Goal: Task Accomplishment & Management: Complete application form

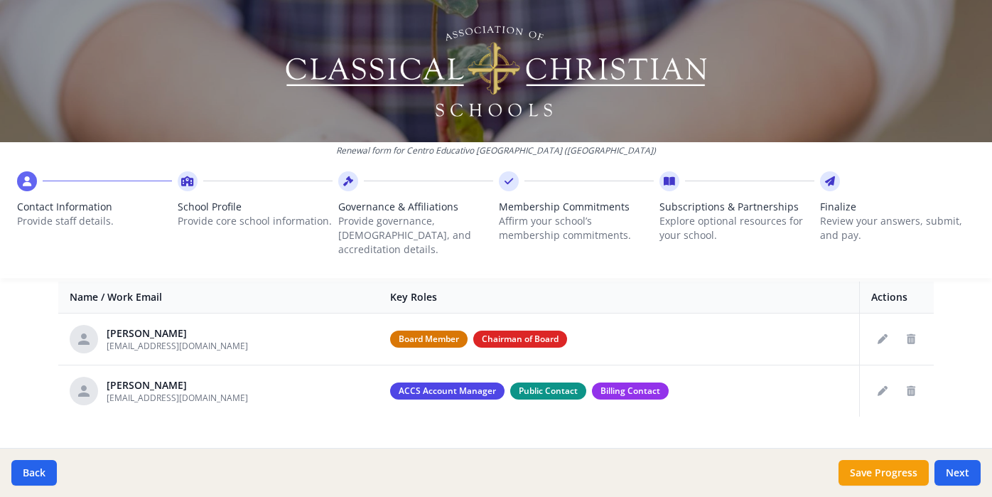
scroll to position [571, 0]
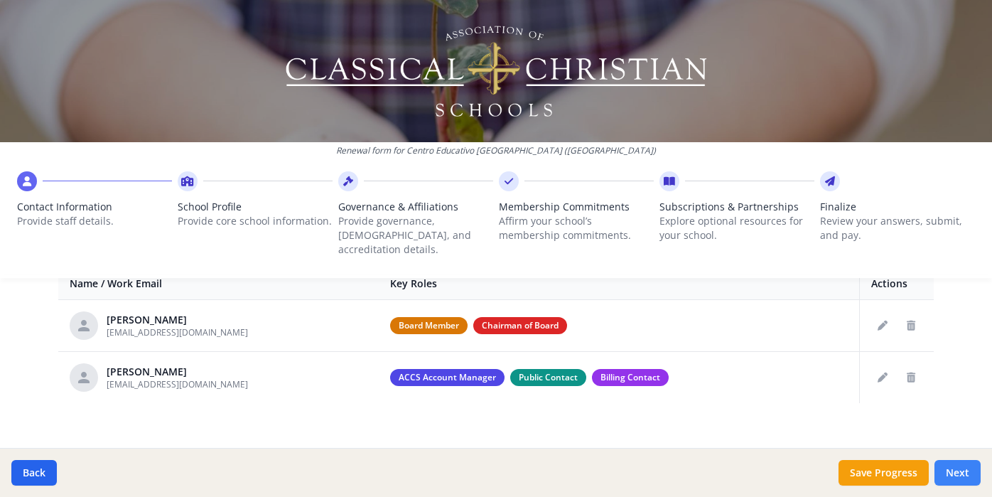
click at [964, 469] on button "Next" at bounding box center [957, 473] width 46 height 26
type input "(954) 120-9874"
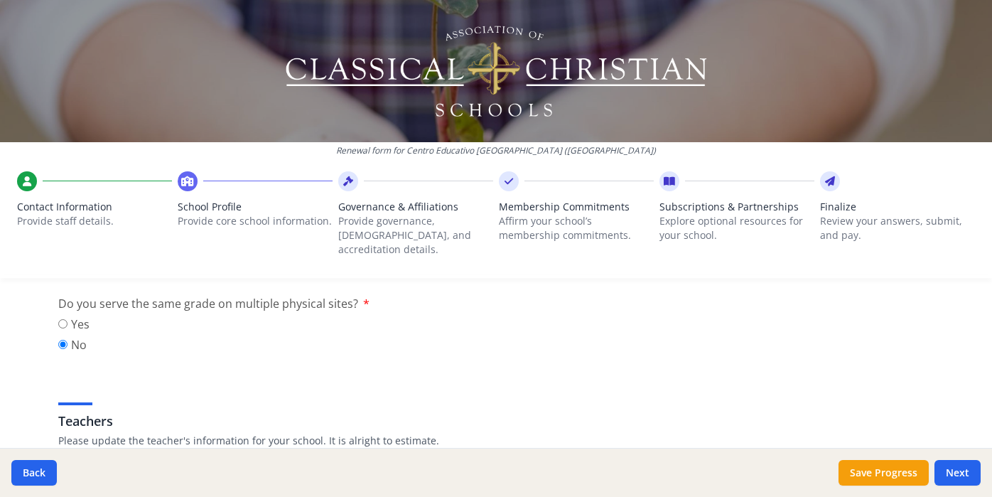
scroll to position [714, 0]
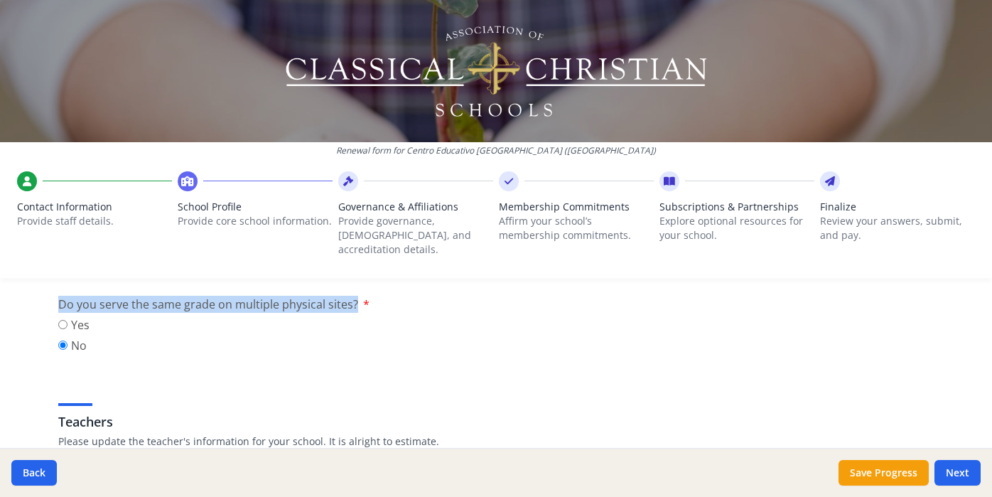
drag, startPoint x: 354, startPoint y: 291, endPoint x: 43, endPoint y: 288, distance: 311.2
copy span "Do you serve the same grade on multiple physical sites?"
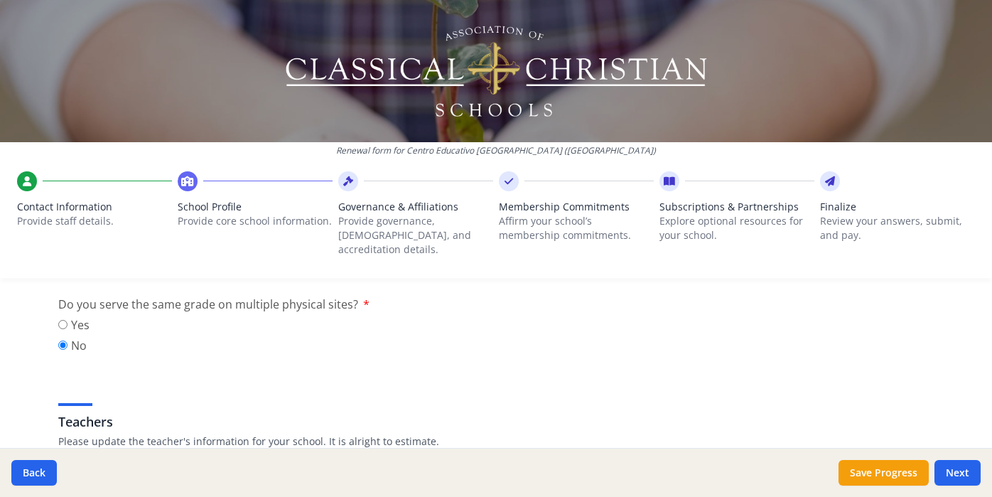
click at [305, 411] on h3 "Teachers" at bounding box center [495, 421] width 875 height 20
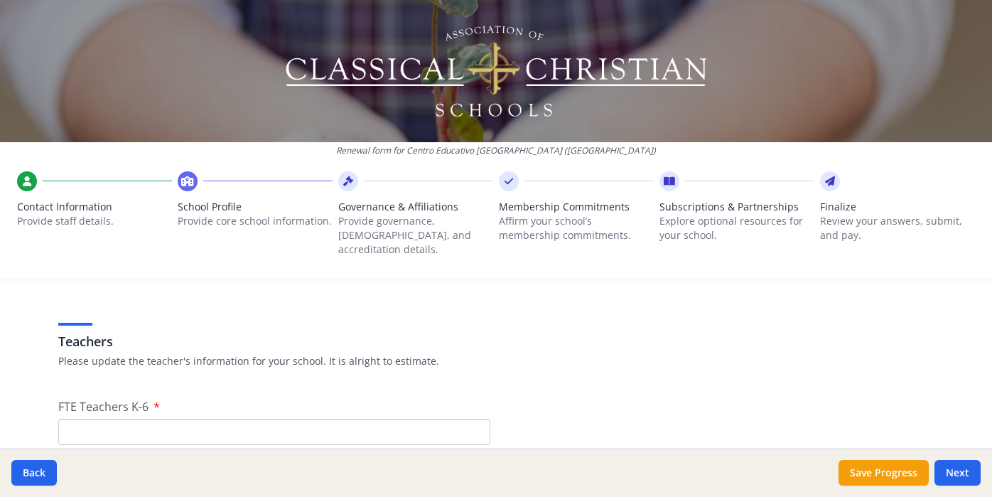
scroll to position [796, 0]
click at [305, 416] on input "FTE Teachers K-6" at bounding box center [274, 429] width 432 height 26
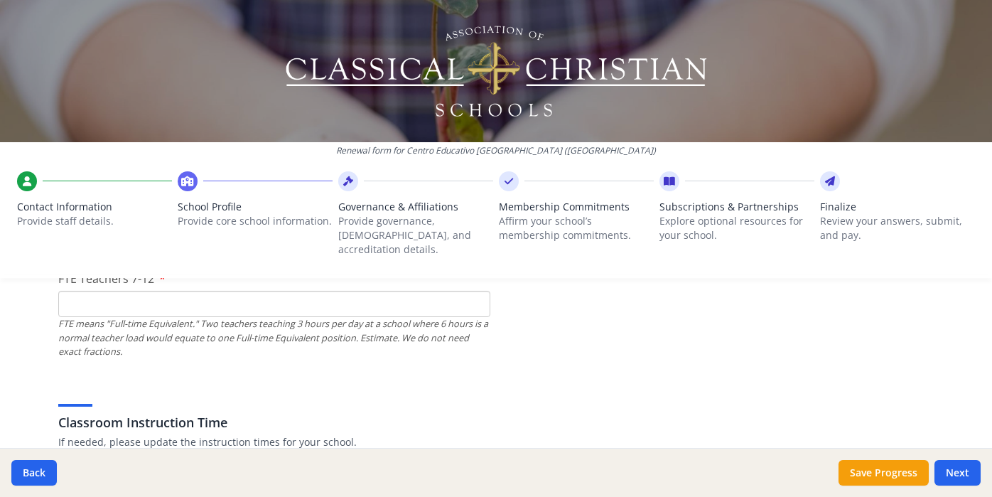
scroll to position [1026, 0]
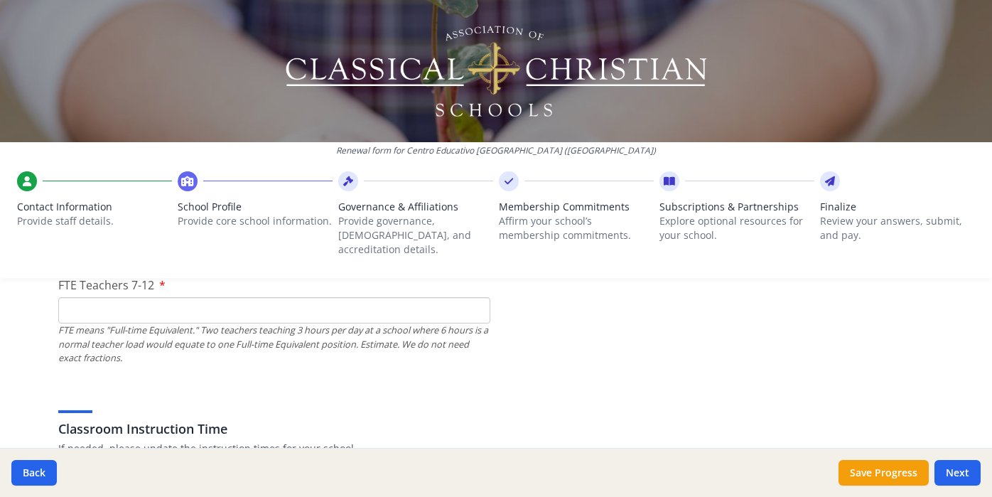
type input "16"
click at [296, 301] on input "FTE Teachers 7-12" at bounding box center [274, 310] width 432 height 26
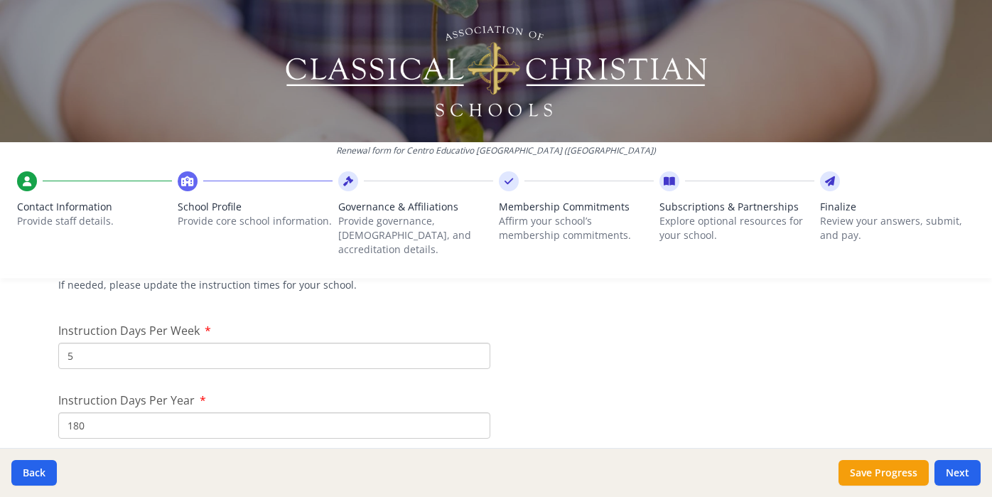
scroll to position [1174, 0]
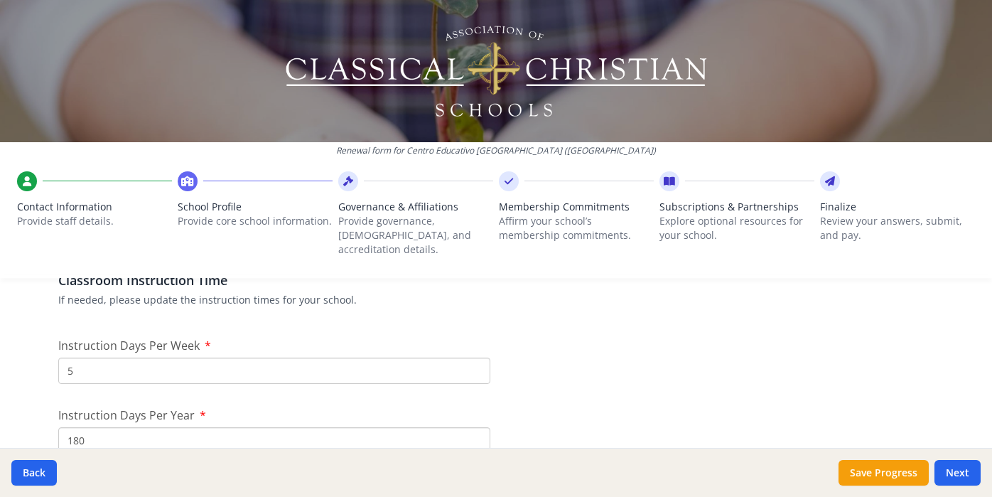
click at [228, 357] on input "5" at bounding box center [274, 370] width 432 height 26
type input "8"
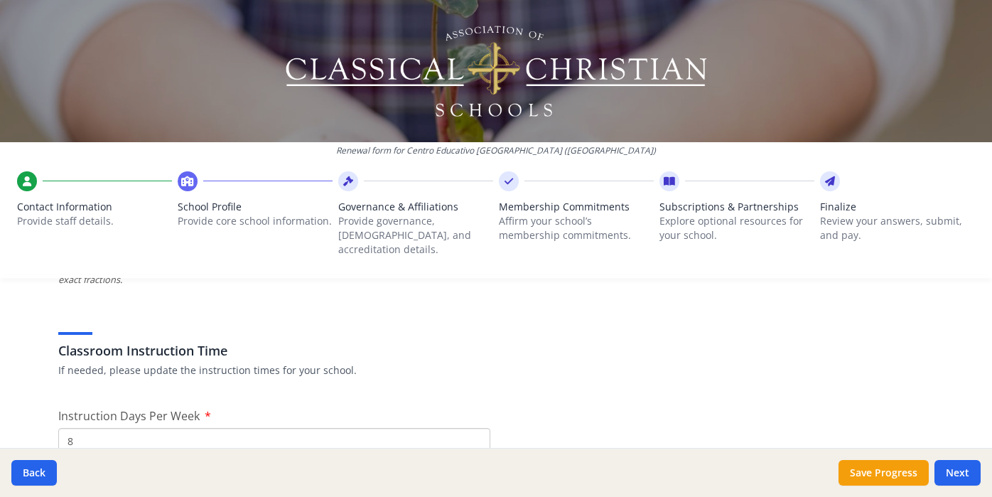
scroll to position [1105, 0]
type input "5"
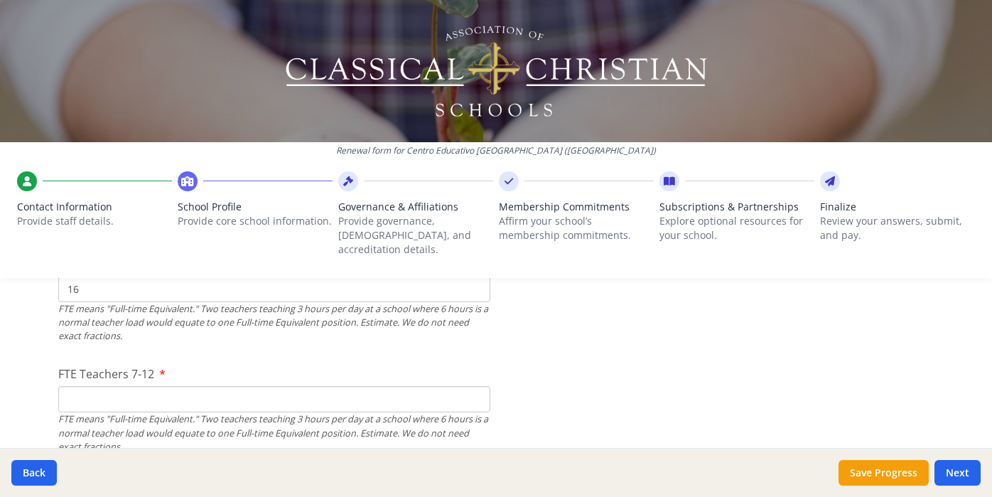
scroll to position [936, 0]
click at [141, 390] on input "FTE Teachers 7-12" at bounding box center [274, 399] width 432 height 26
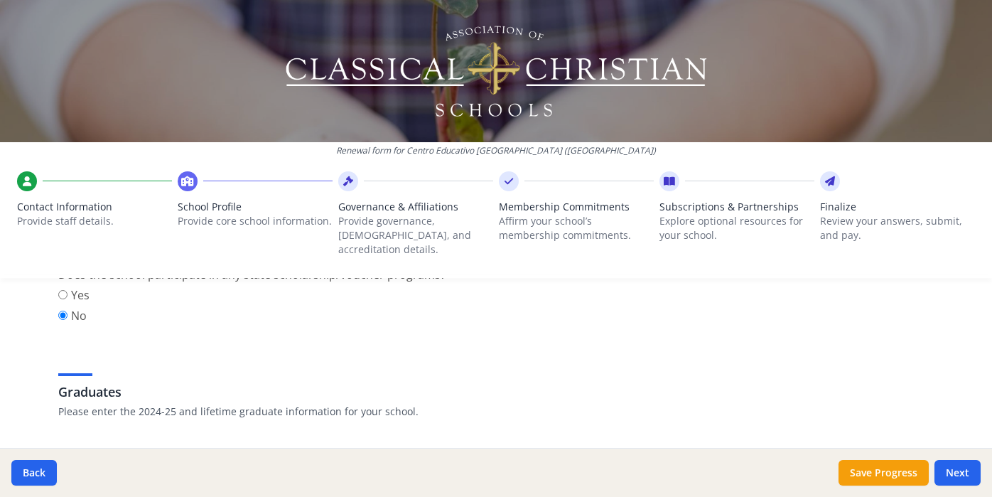
scroll to position [1993, 0]
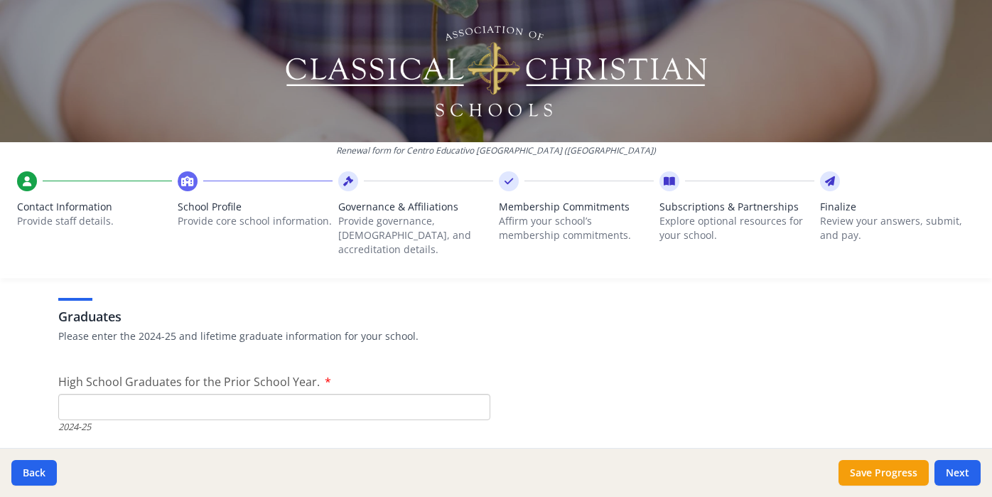
type input "11"
click at [170, 394] on input "High School Graduates for the Prior School Year." at bounding box center [274, 407] width 432 height 26
type input "20"
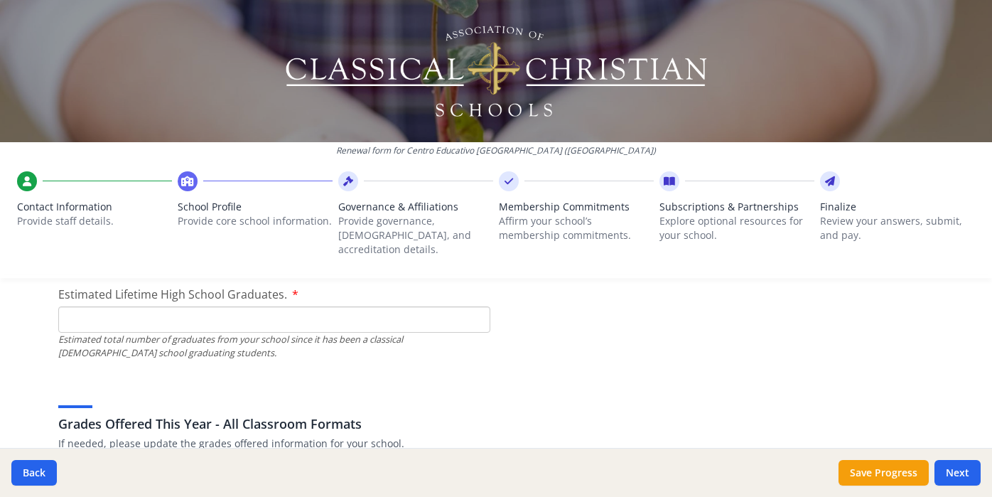
click at [358, 306] on input "Estimated Lifetime High School Graduates." at bounding box center [274, 319] width 432 height 26
type input "6"
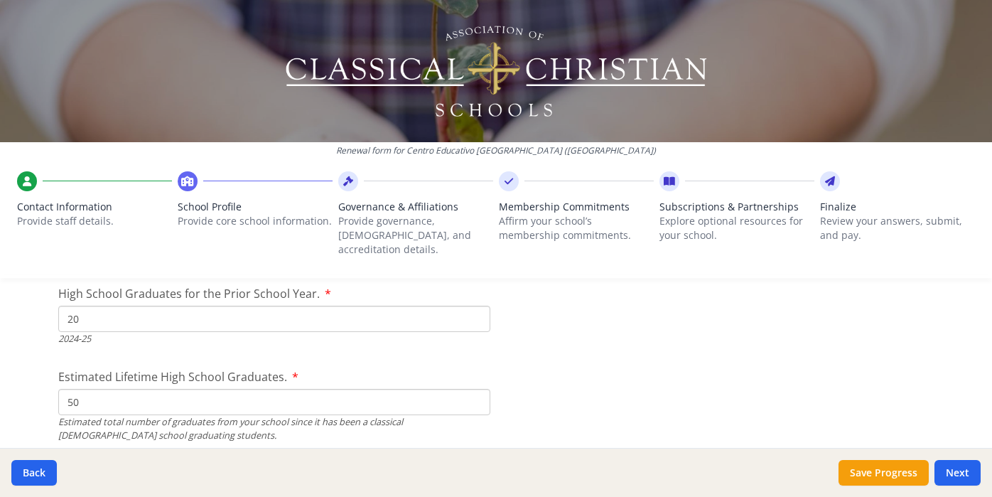
type input "50"
click at [283, 316] on input "20" at bounding box center [274, 318] width 432 height 26
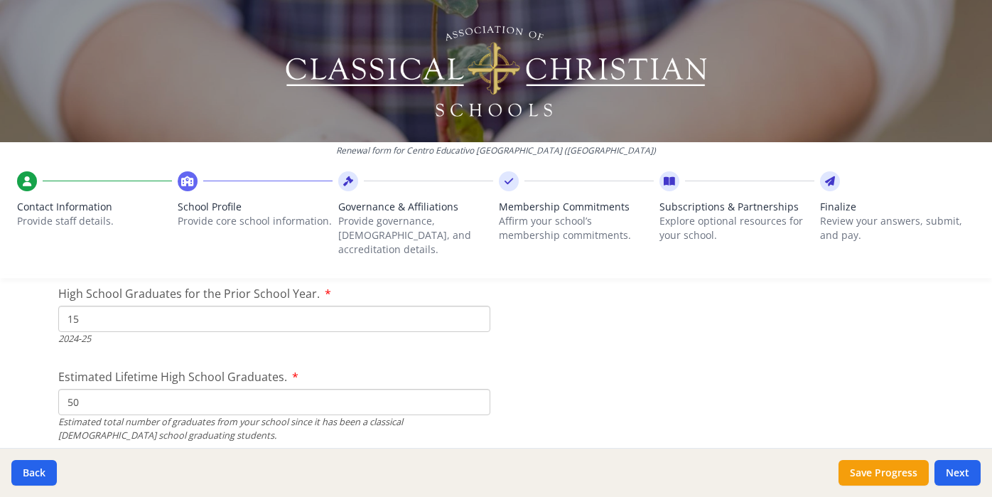
type input "1"
type input "7"
type input "17"
click at [195, 395] on input "50" at bounding box center [274, 402] width 432 height 26
type input "5"
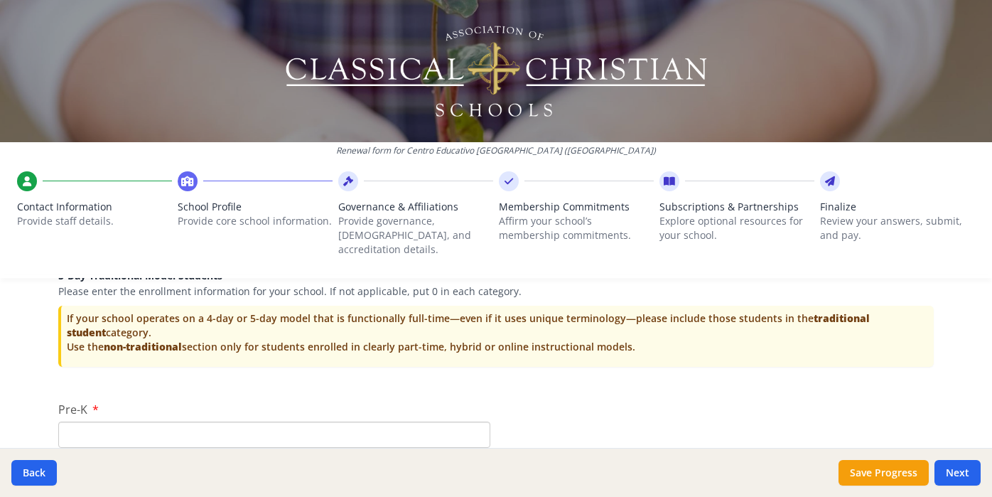
scroll to position [2872, 0]
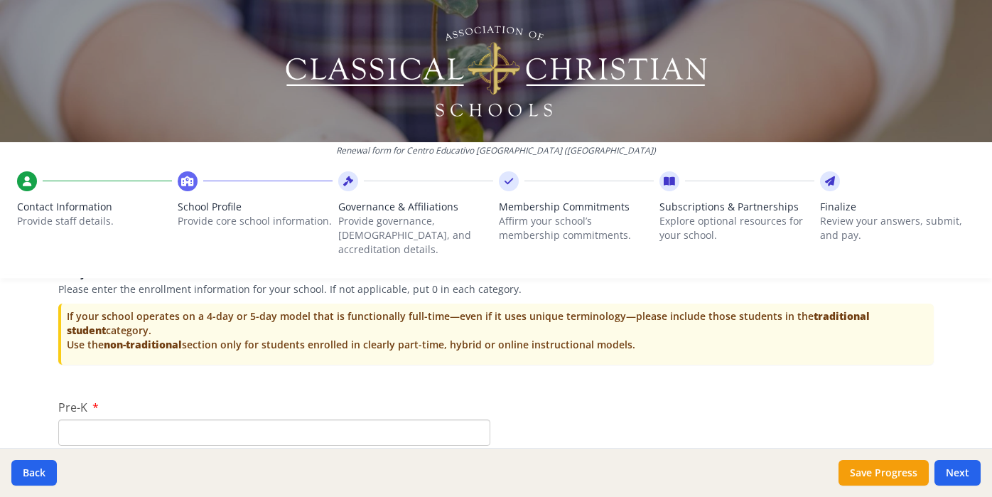
type input "33"
click at [295, 419] on input "Pre-K" at bounding box center [274, 432] width 432 height 26
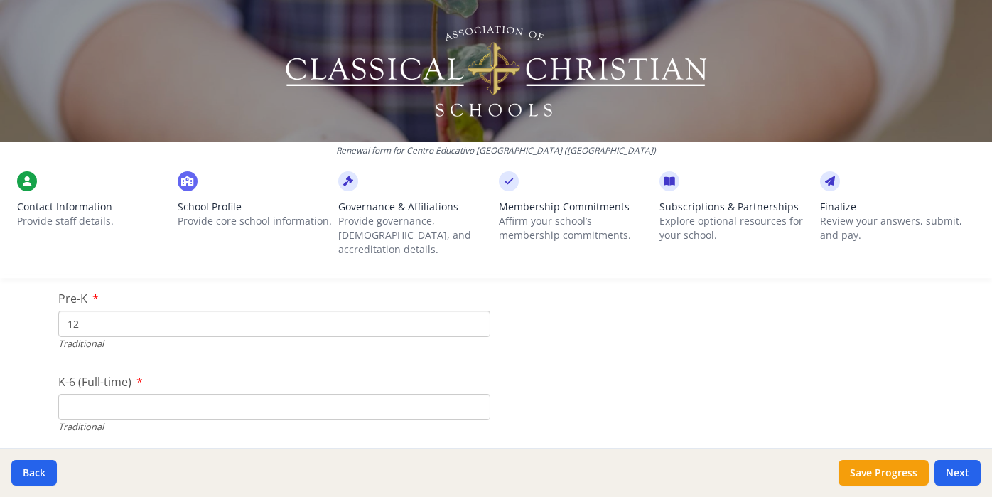
scroll to position [2985, 0]
type input "12"
click at [212, 395] on input "K-6 (Full-time)" at bounding box center [274, 402] width 432 height 26
type input "0"
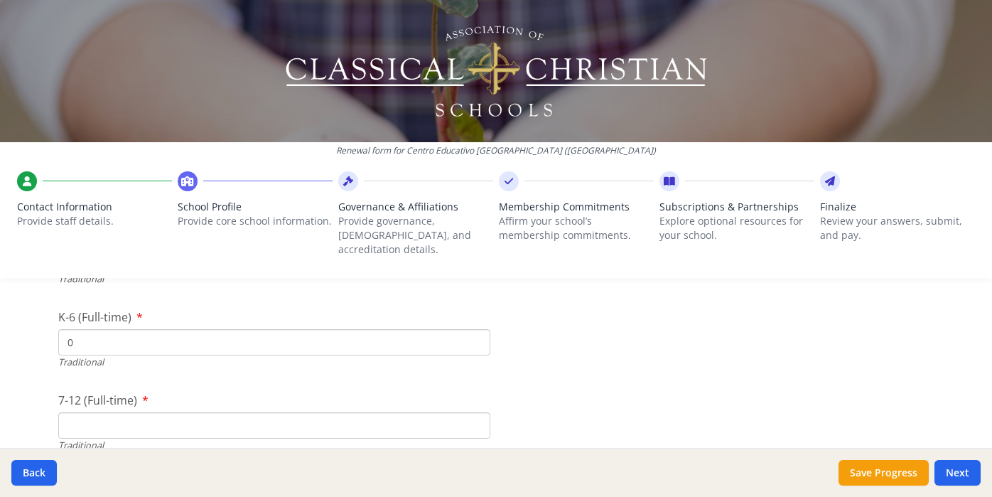
scroll to position [3044, 0]
click at [228, 330] on input "1" at bounding box center [274, 343] width 432 height 26
click at [69, 298] on input "38" at bounding box center [274, 309] width 432 height 26
type input "138"
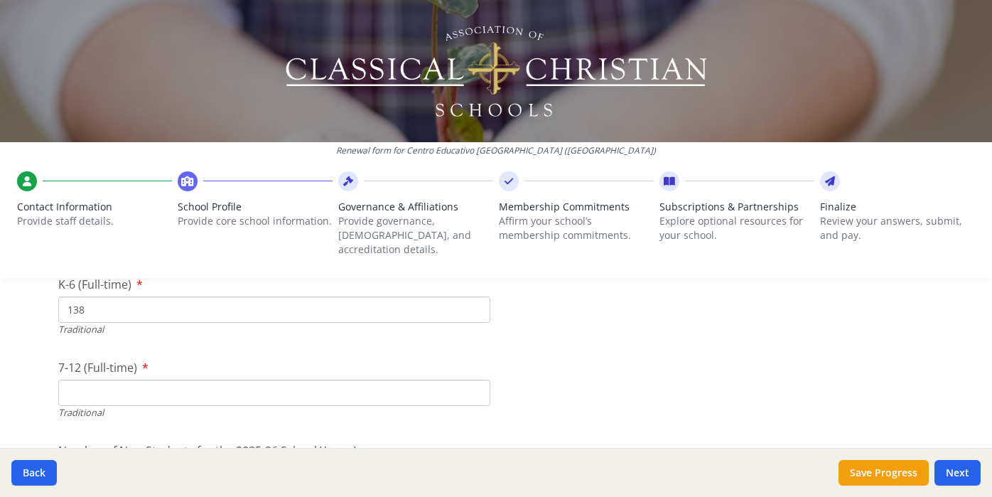
click at [97, 379] on input "7-12 (Full-time)" at bounding box center [274, 392] width 432 height 26
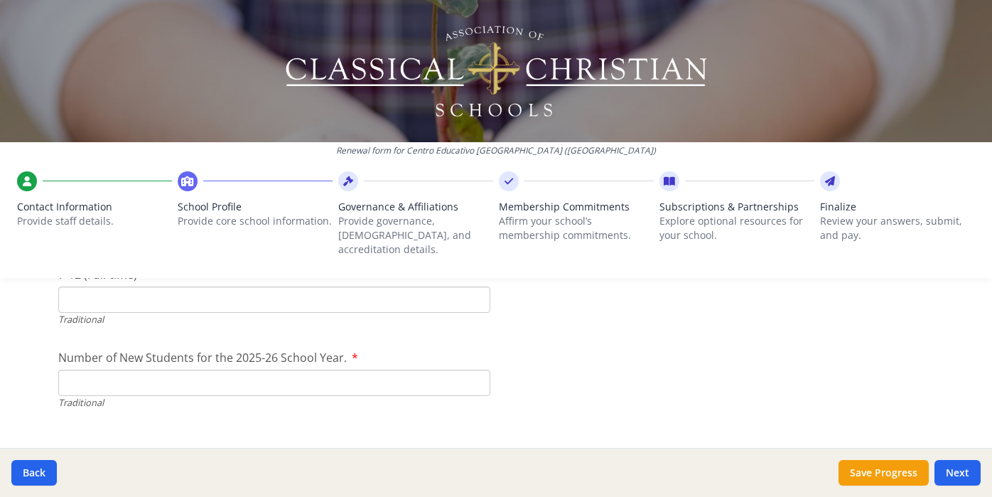
scroll to position [3174, 0]
click at [146, 367] on input "Number of New Students for the 2025-26 School Year." at bounding box center [274, 380] width 432 height 26
click at [197, 283] on input "7-12 (Full-time)" at bounding box center [274, 296] width 432 height 26
type input "3"
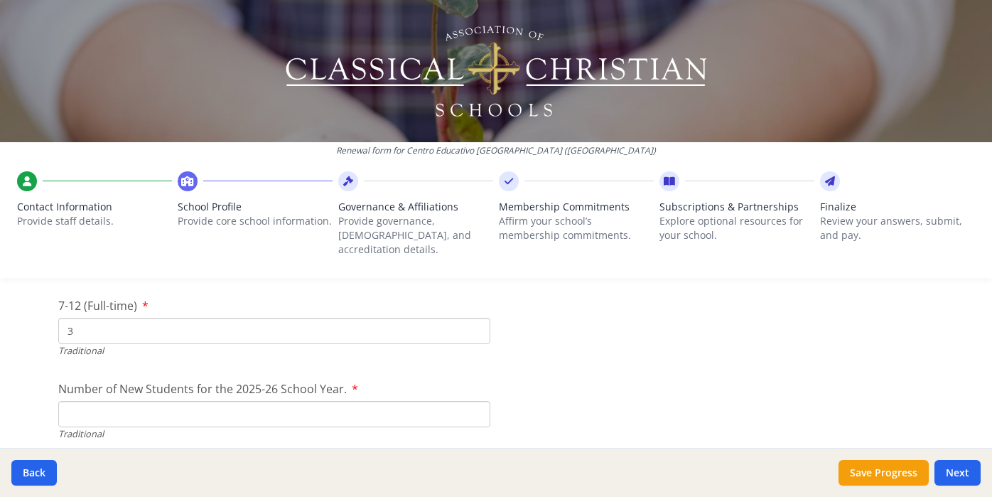
scroll to position [3141, 0]
type input "113"
click at [202, 405] on input "Number of New Students for the 2025-26 School Year." at bounding box center [274, 413] width 432 height 26
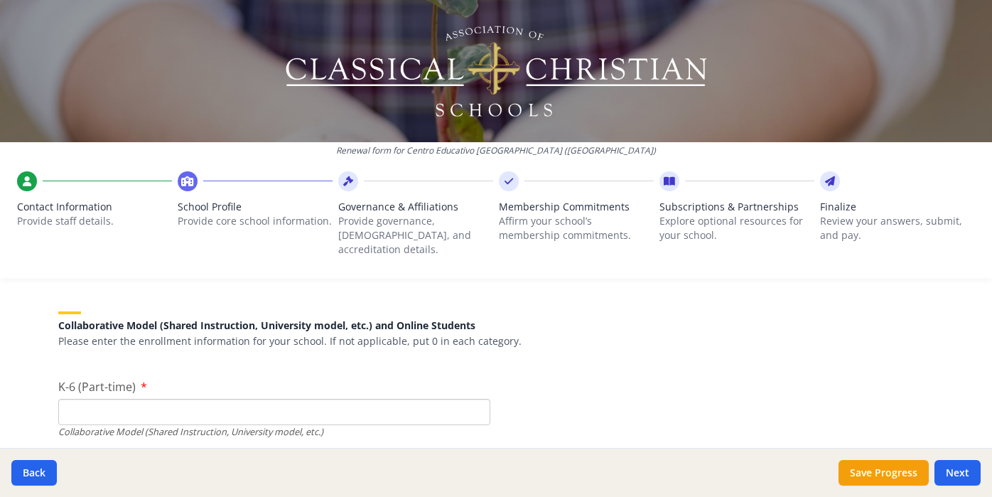
scroll to position [3193, 0]
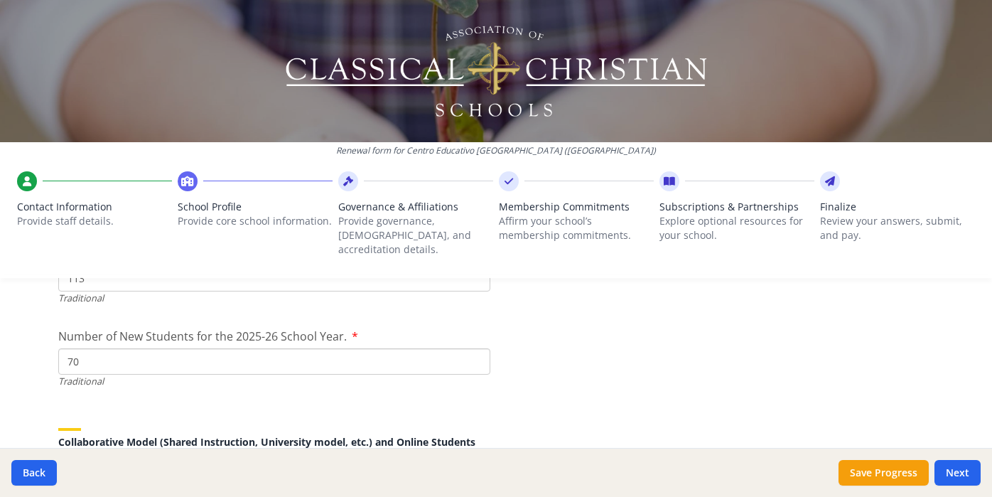
type input "7"
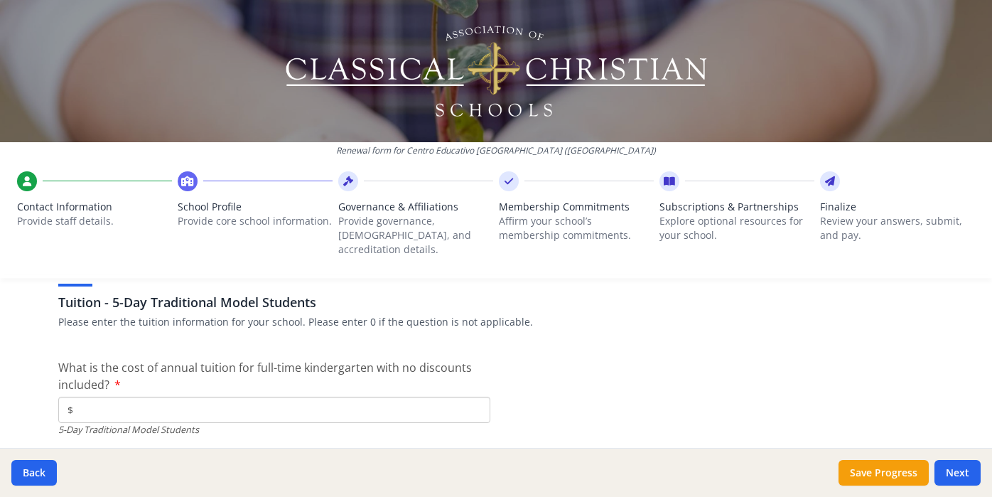
scroll to position [3669, 0]
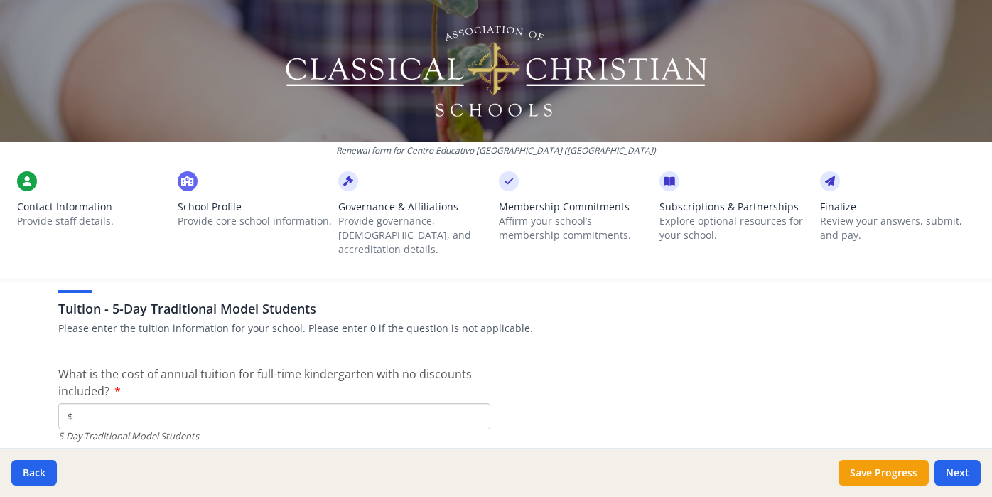
type input "32"
click at [129, 404] on input "$" at bounding box center [274, 416] width 432 height 26
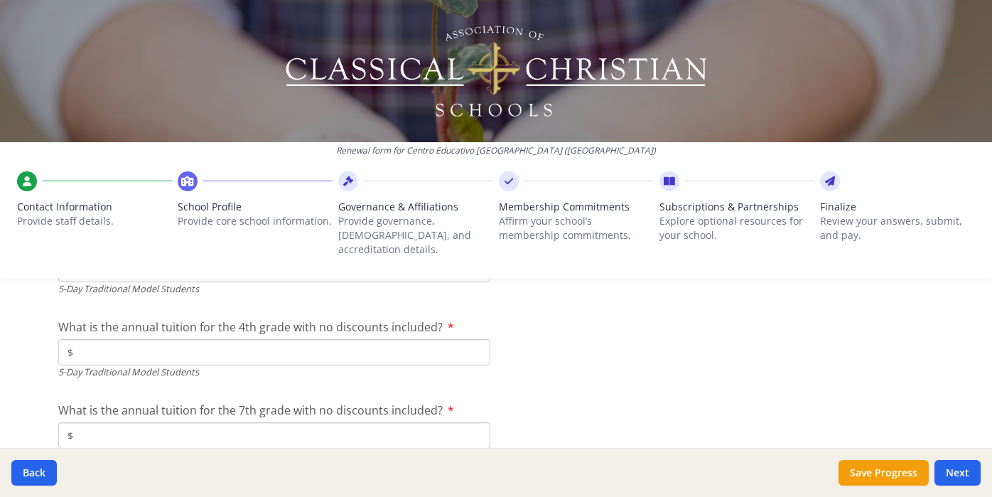
scroll to position [3916, 0]
type input "$42"
click at [129, 367] on div "5-Day Traditional Model Students" at bounding box center [274, 373] width 432 height 13
click at [123, 340] on input "$" at bounding box center [274, 353] width 432 height 26
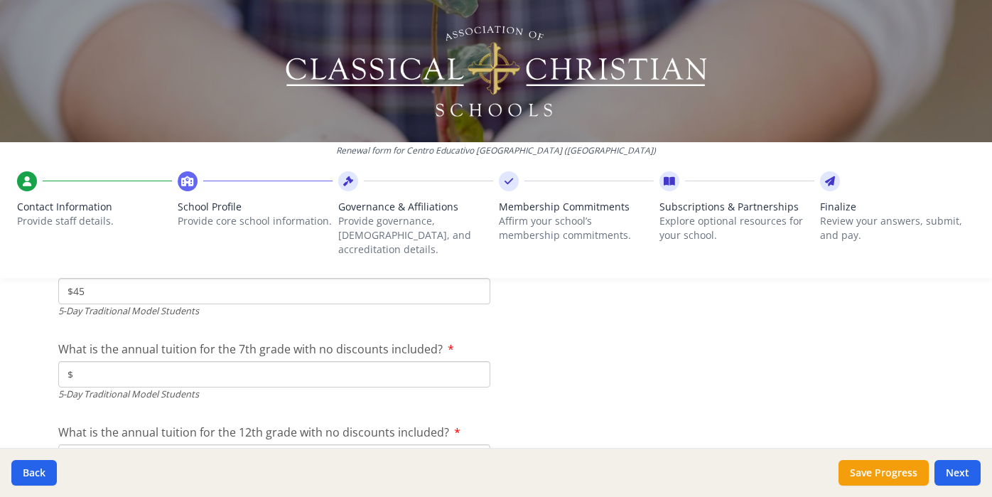
scroll to position [3973, 0]
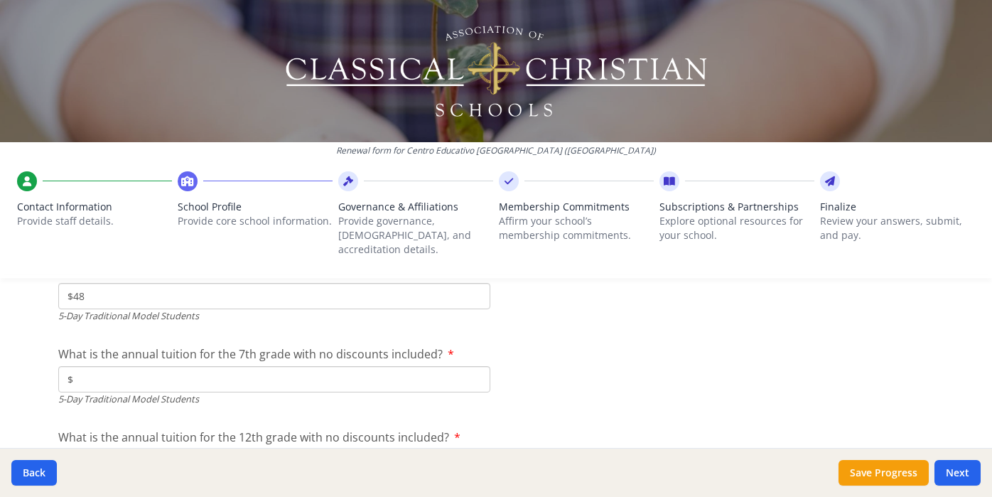
type input "$48"
click at [189, 371] on input "$" at bounding box center [274, 379] width 432 height 26
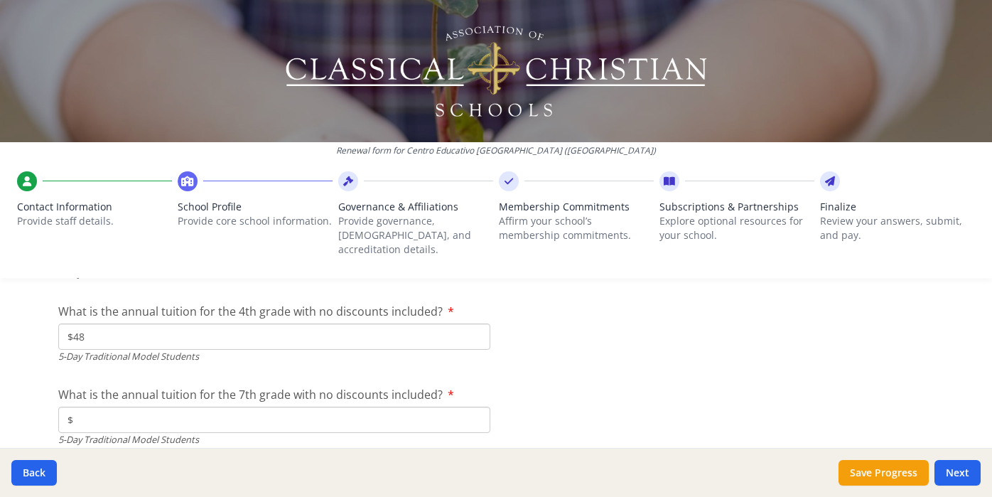
scroll to position [3928, 0]
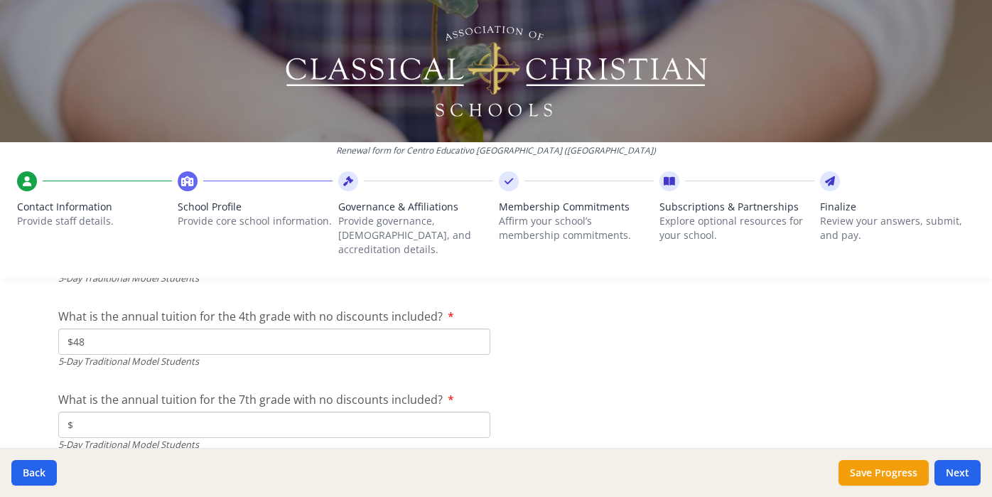
click at [259, 328] on input "$48" at bounding box center [274, 341] width 432 height 26
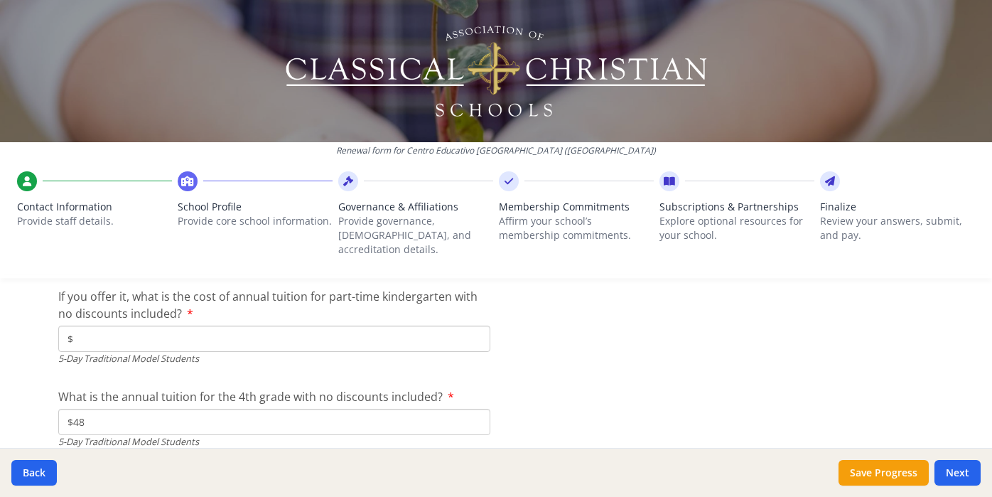
scroll to position [3849, 0]
click at [246, 324] on input "$" at bounding box center [274, 337] width 432 height 26
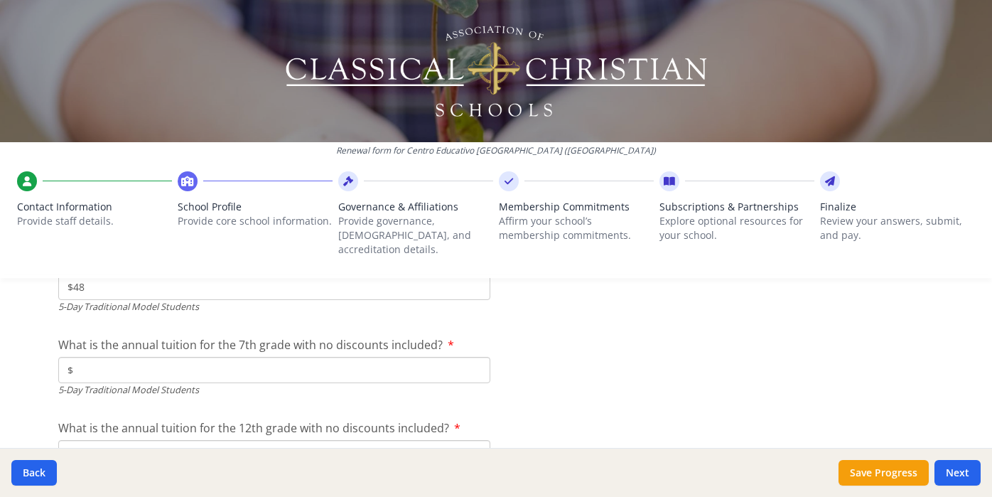
scroll to position [3983, 0]
type input "$42"
click at [206, 362] on input "$" at bounding box center [274, 370] width 432 height 26
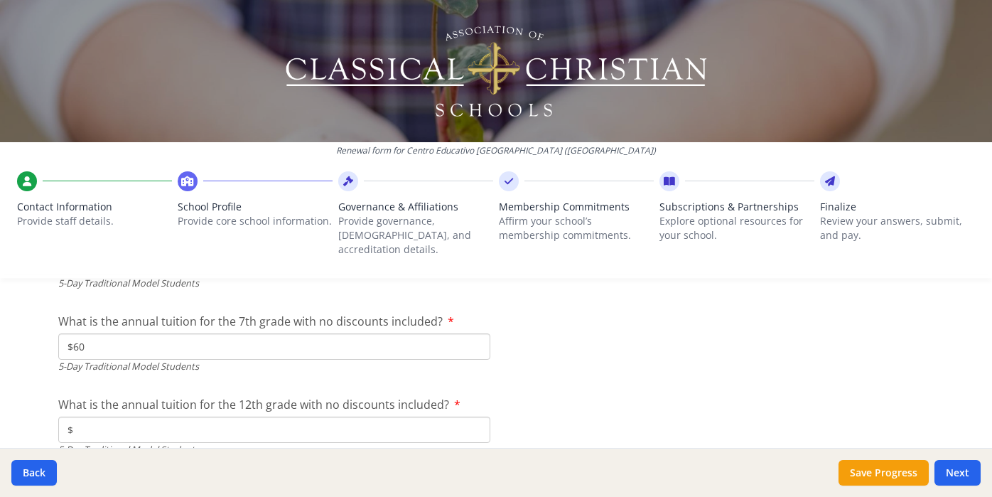
type input "$60"
click at [223, 416] on input "$" at bounding box center [274, 429] width 432 height 26
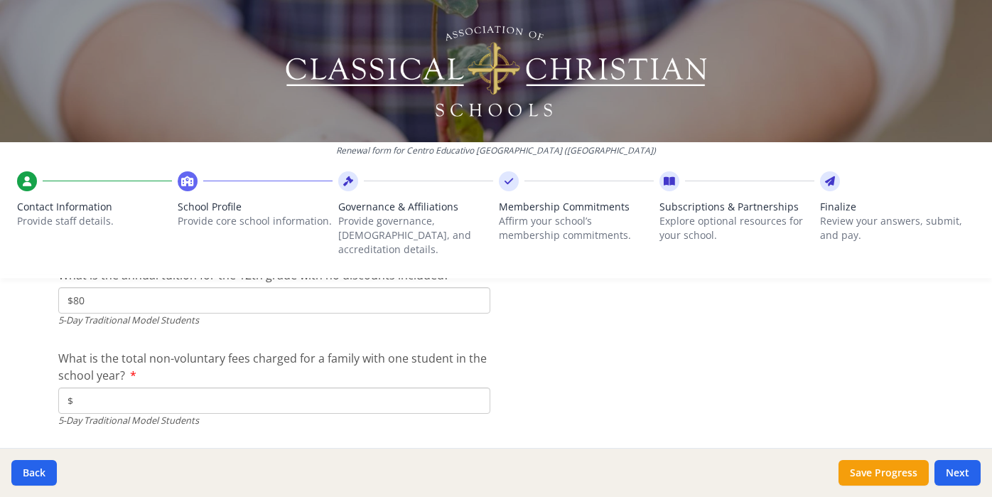
scroll to position [4133, 0]
type input "$80"
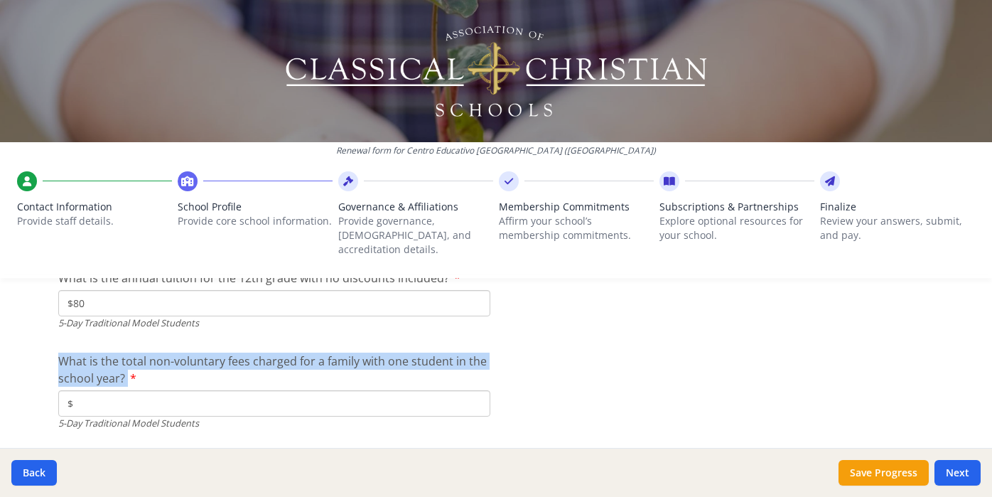
drag, startPoint x: 126, startPoint y: 362, endPoint x: 56, endPoint y: 338, distance: 74.1
copy label "What is the total non-voluntary fees charged for a family with one student in t…"
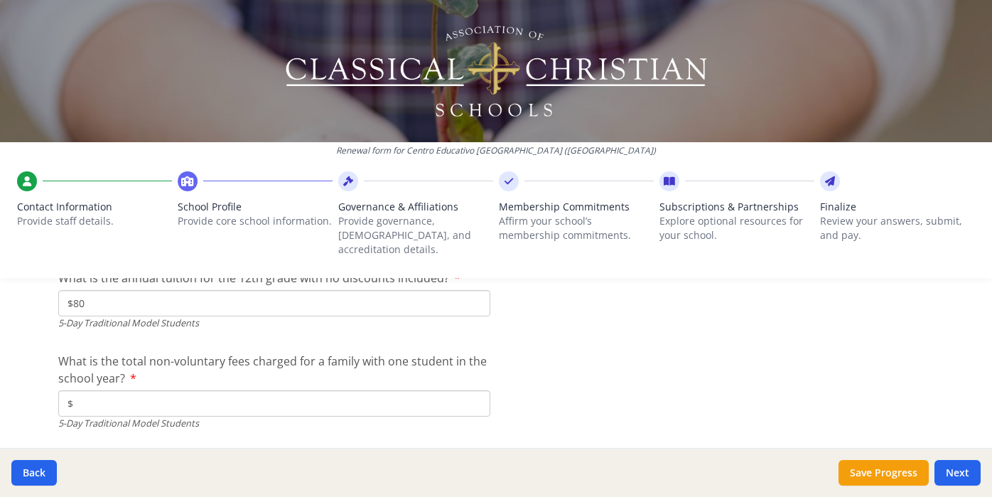
click at [152, 390] on input "$" at bounding box center [274, 403] width 432 height 26
type input "$0"
click at [321, 353] on label "What is the total non-voluntary fees charged for a family with one student in t…" at bounding box center [274, 369] width 432 height 34
click at [321, 390] on input "$0" at bounding box center [274, 403] width 432 height 26
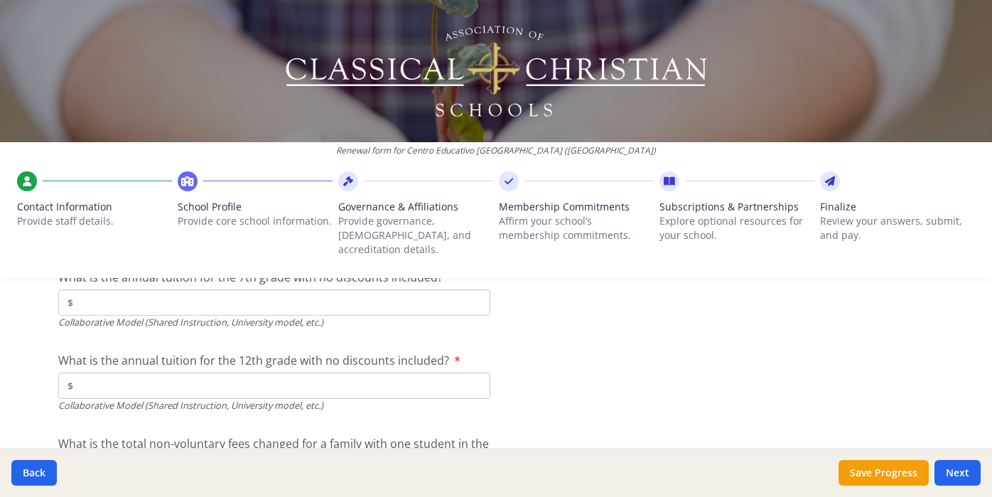
scroll to position [4808, 0]
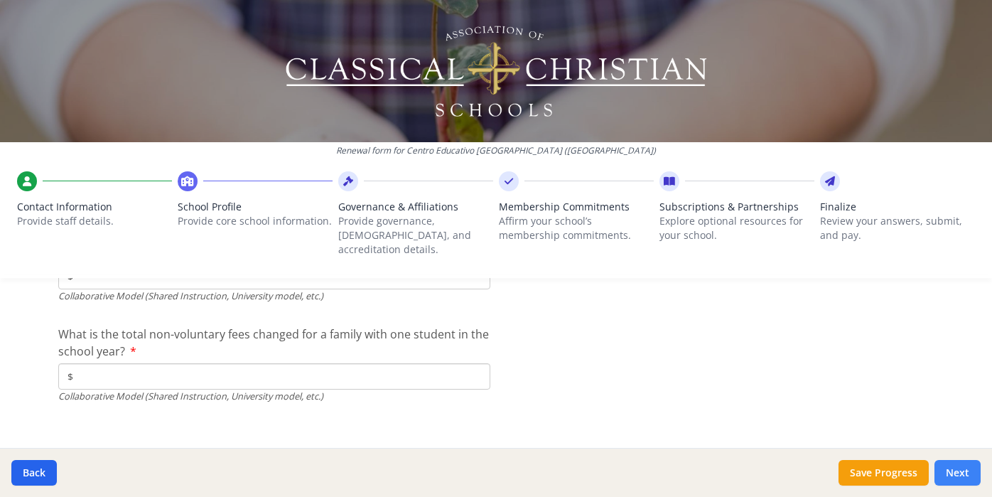
click at [969, 470] on button "Next" at bounding box center [957, 473] width 46 height 26
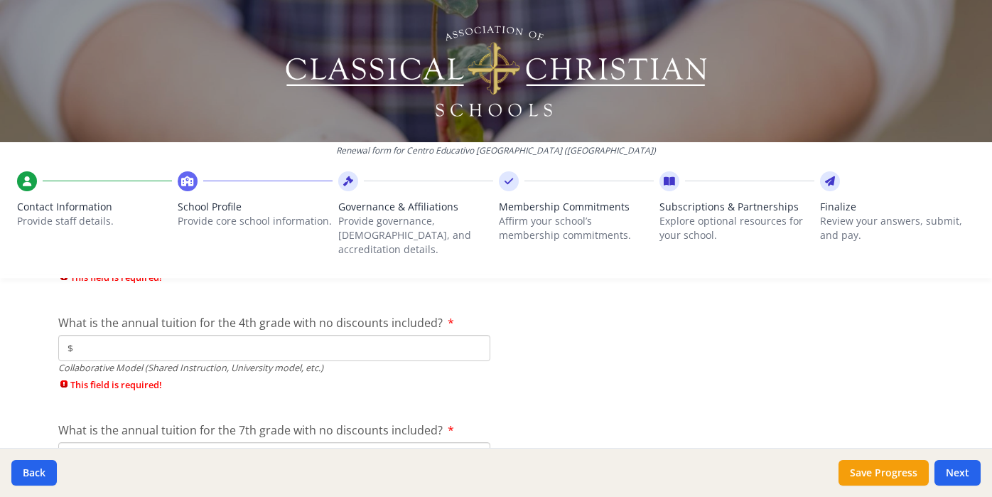
scroll to position [4690, 0]
click at [152, 338] on input "$" at bounding box center [274, 350] width 432 height 26
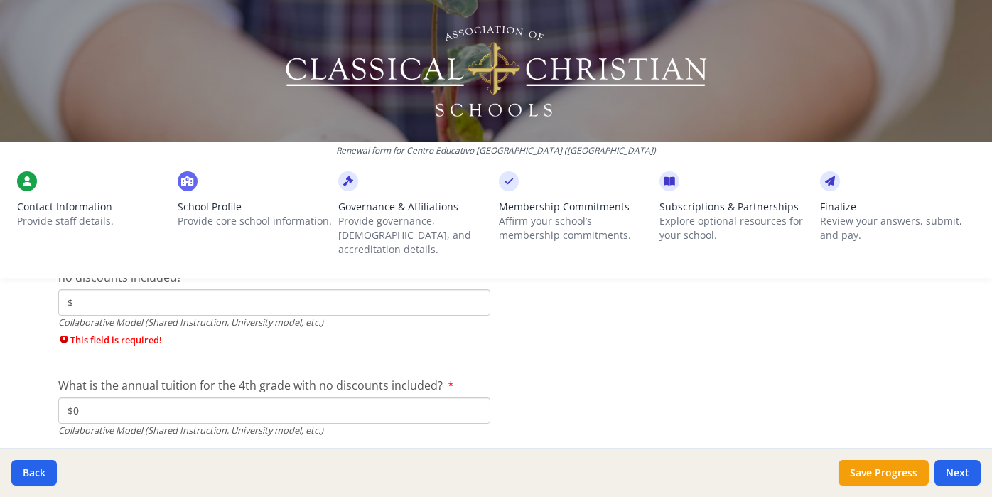
scroll to position [4621, 0]
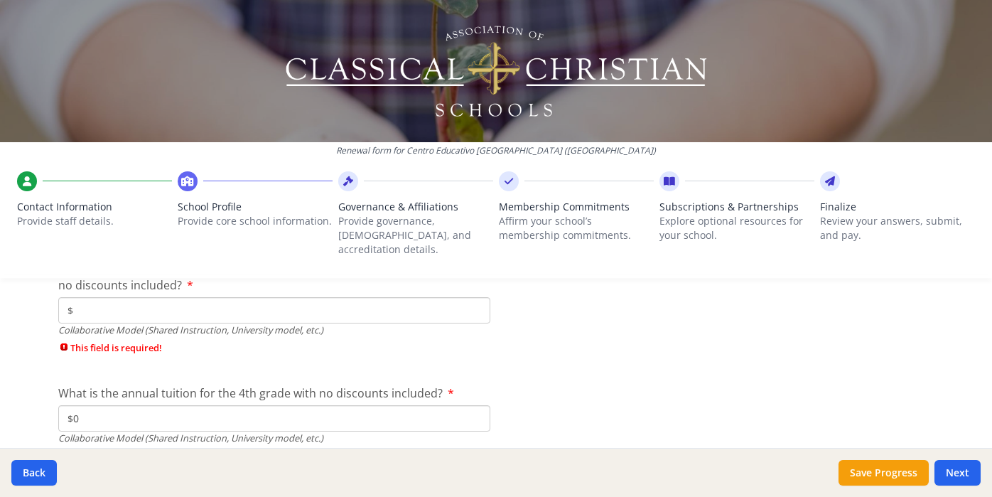
type input "$0"
click at [119, 300] on input "$" at bounding box center [274, 310] width 432 height 26
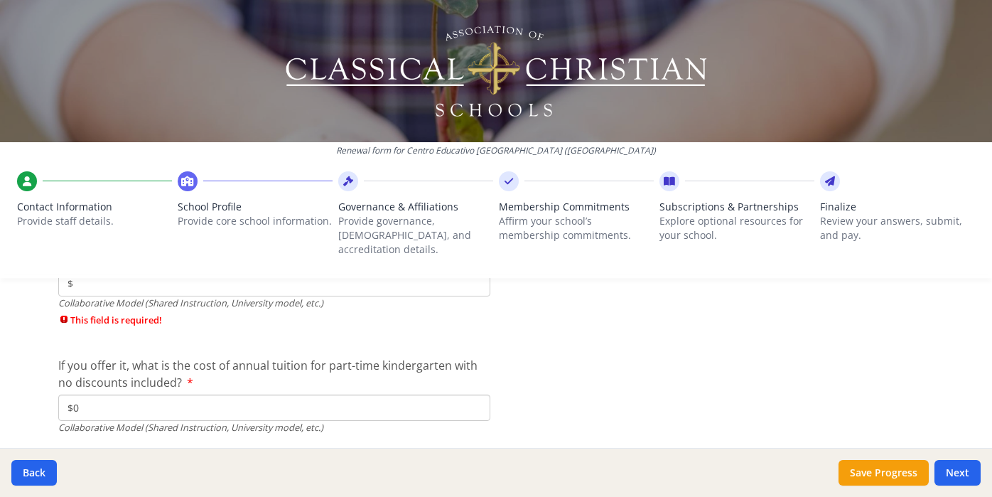
scroll to position [4486, 0]
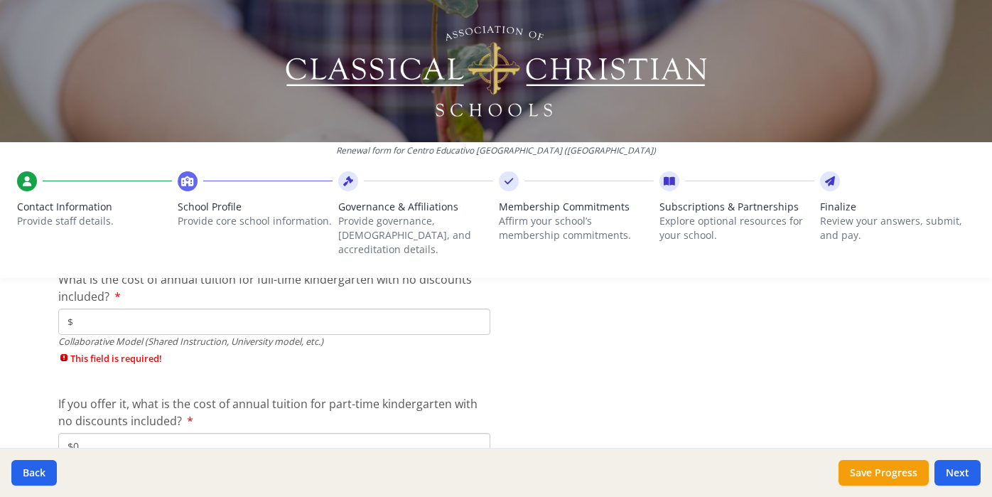
type input "$0"
click at [102, 313] on input "$" at bounding box center [274, 321] width 432 height 26
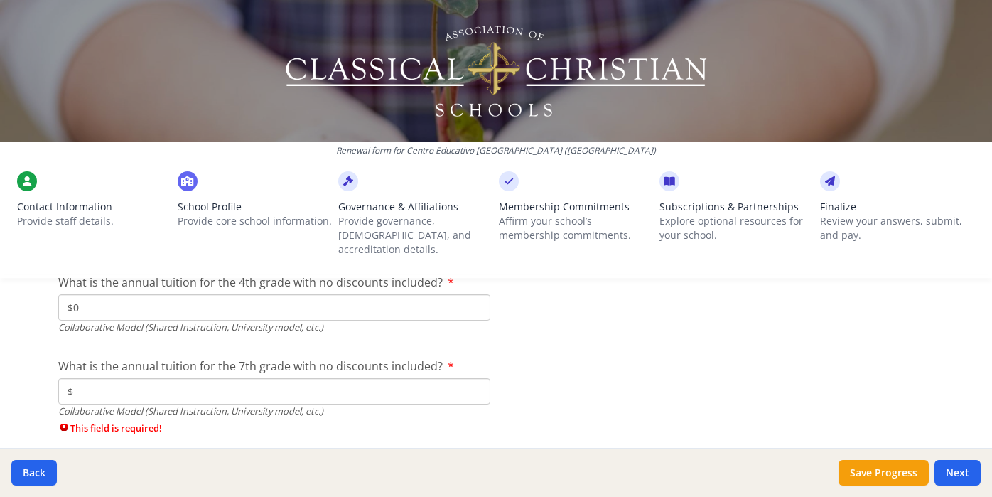
scroll to position [4688, 0]
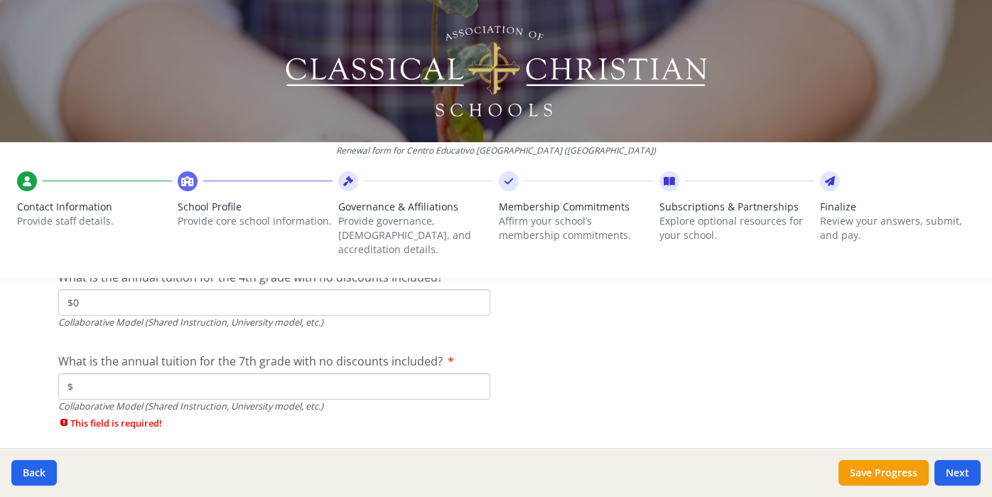
type input "$0"
click at [99, 373] on input "$" at bounding box center [274, 386] width 432 height 26
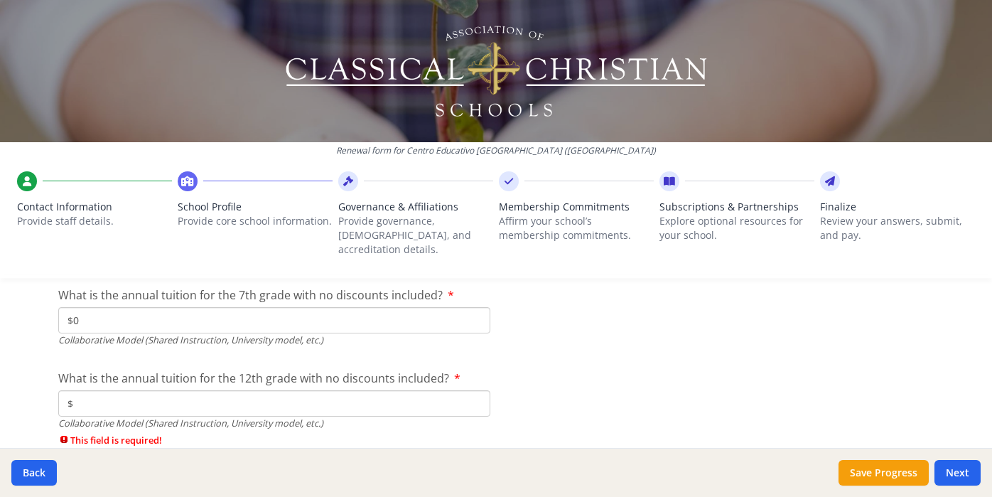
scroll to position [4778, 0]
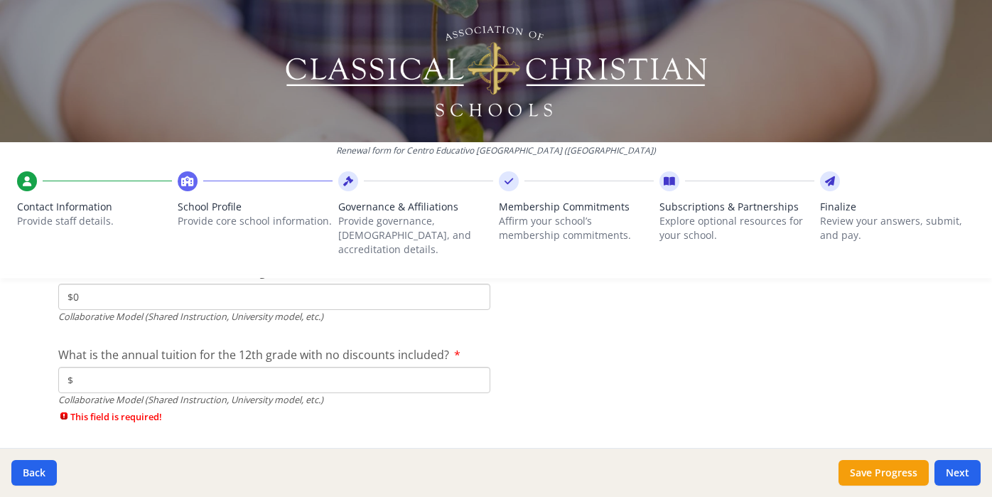
type input "$0"
click at [99, 369] on input "$" at bounding box center [274, 380] width 432 height 26
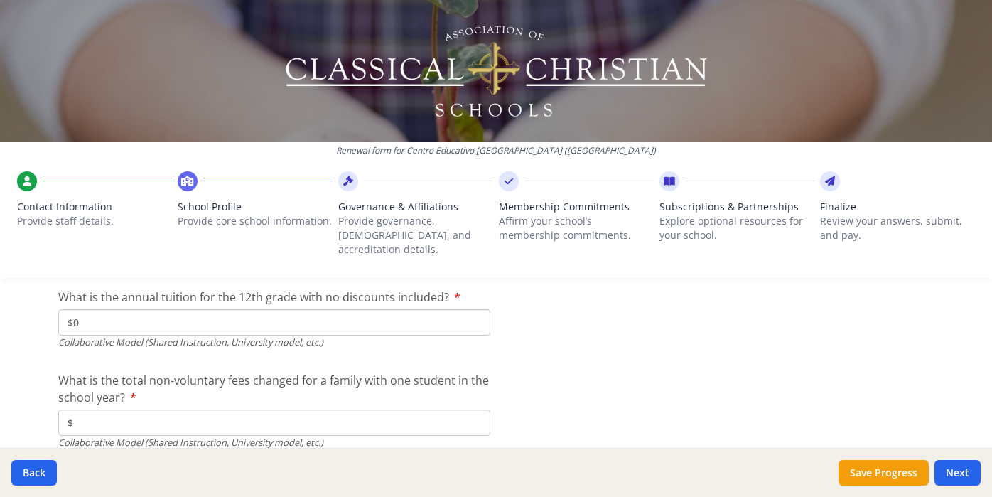
scroll to position [4837, 0]
type input "$0"
click at [102, 408] on input "$" at bounding box center [274, 421] width 432 height 26
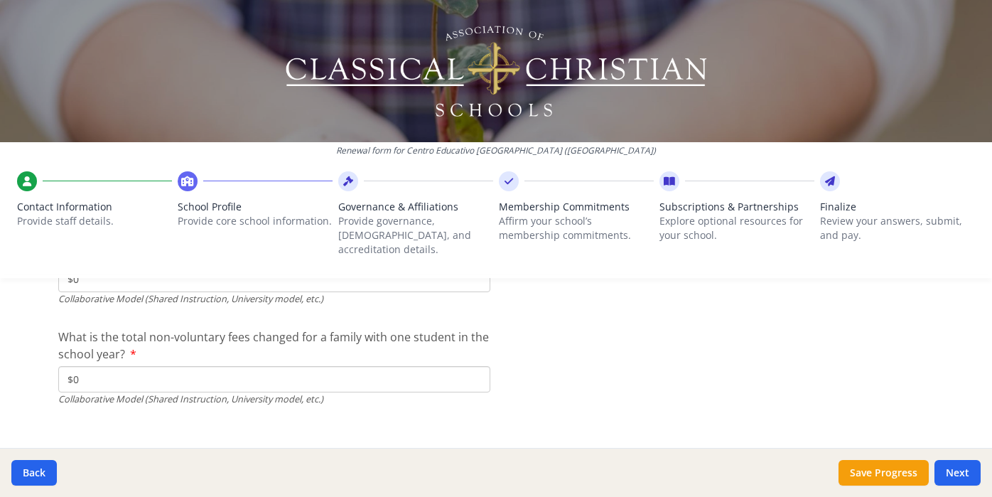
scroll to position [4881, 0]
type input "$0"
click at [977, 478] on button "Next" at bounding box center [957, 473] width 46 height 26
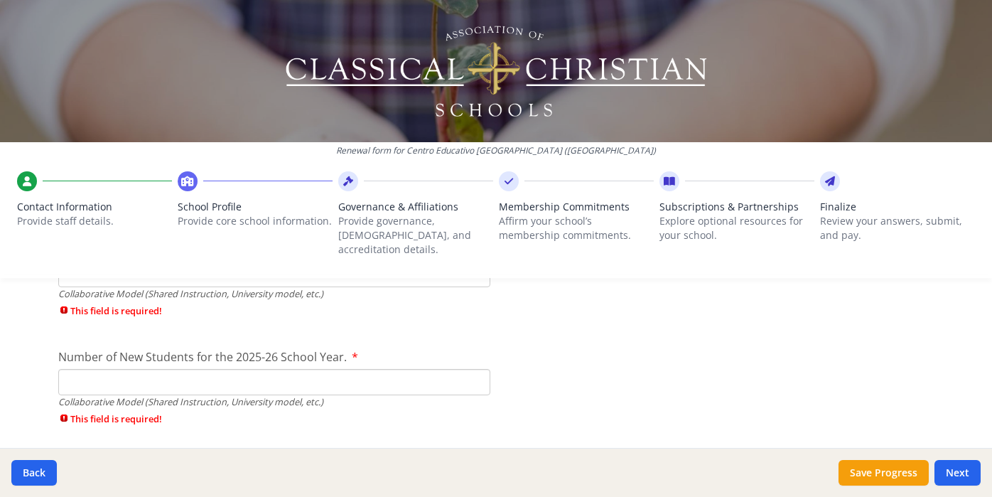
scroll to position [3568, 0]
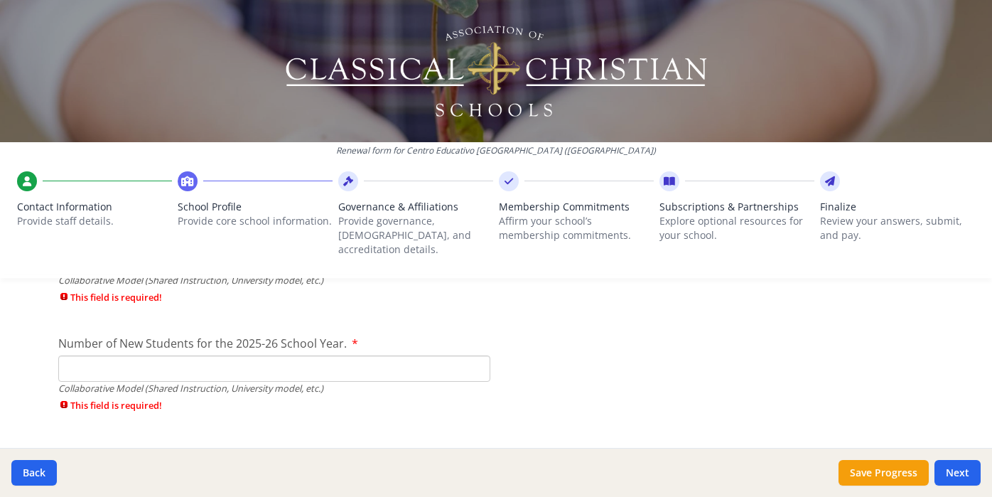
click at [163, 355] on input "Number of New Students for the 2025-26 School Year." at bounding box center [274, 368] width 432 height 26
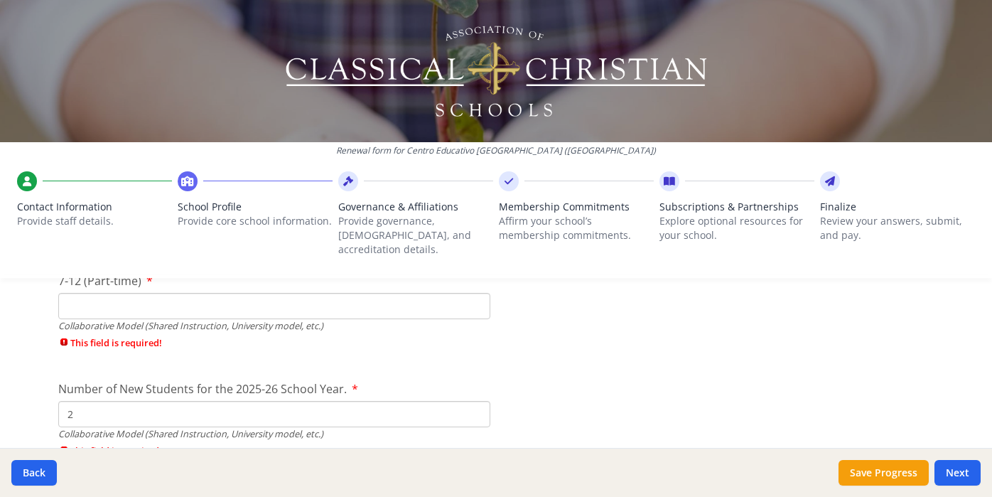
scroll to position [3512, 0]
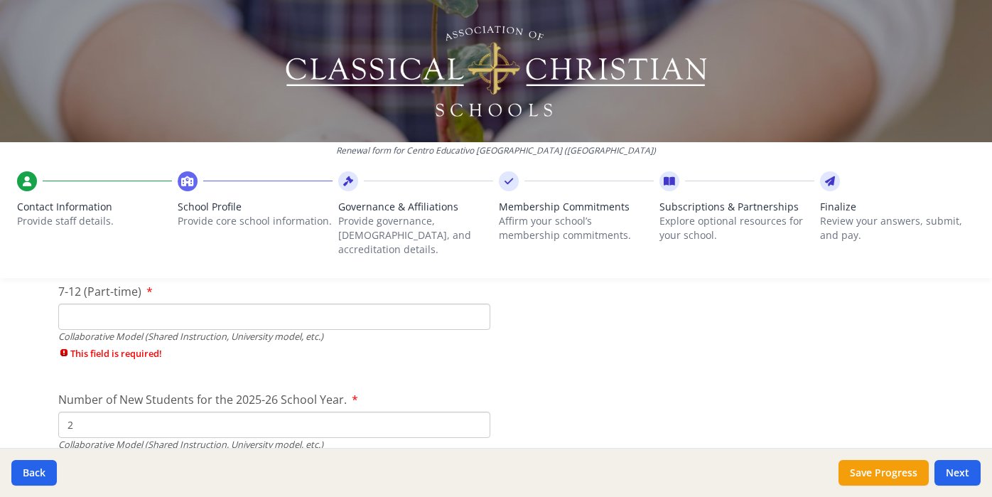
type input "2"
click at [116, 310] on input "7-12 (Part-time)" at bounding box center [274, 316] width 432 height 26
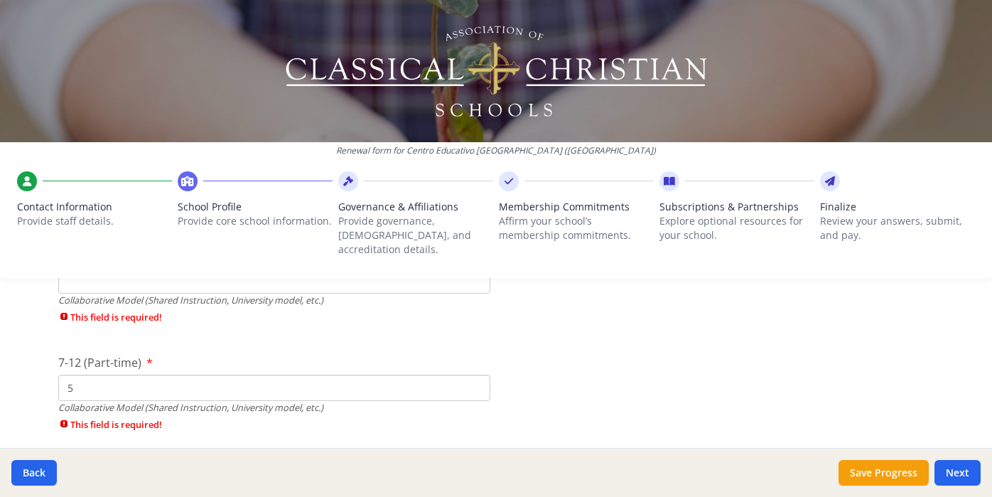
scroll to position [3440, 0]
type input "5"
click at [87, 266] on div "Renewal form for Centro Educativo [GEOGRAPHIC_DATA] ([GEOGRAPHIC_DATA]) Contact…" at bounding box center [496, 144] width 992 height 289
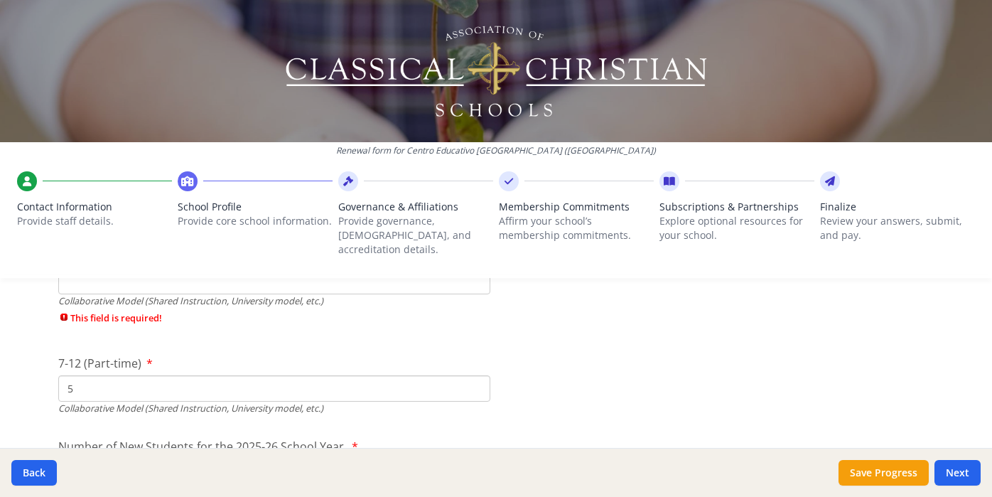
click at [86, 274] on div "Renewal form for Centro Educativo [GEOGRAPHIC_DATA] ([GEOGRAPHIC_DATA]) Contact…" at bounding box center [496, 144] width 992 height 289
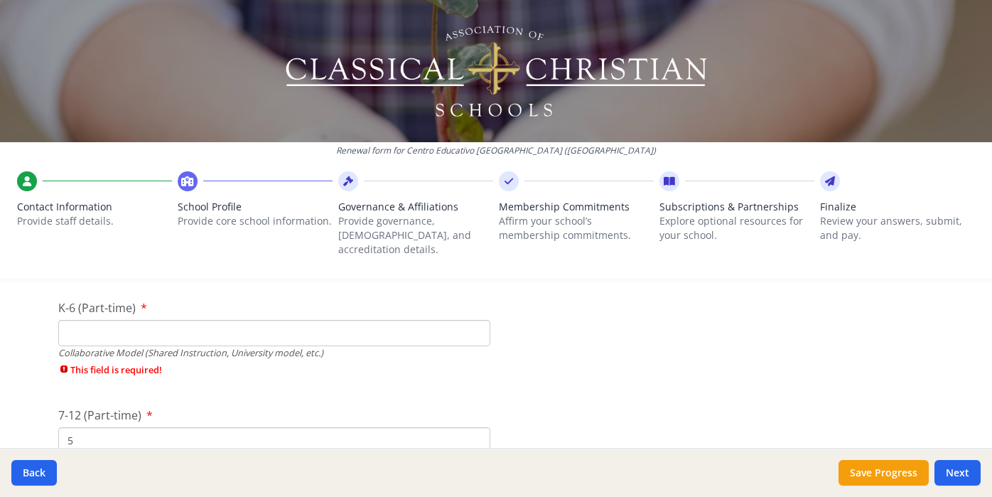
scroll to position [3387, 0]
click at [82, 321] on input "K-6 (Part-time)" at bounding box center [274, 334] width 432 height 26
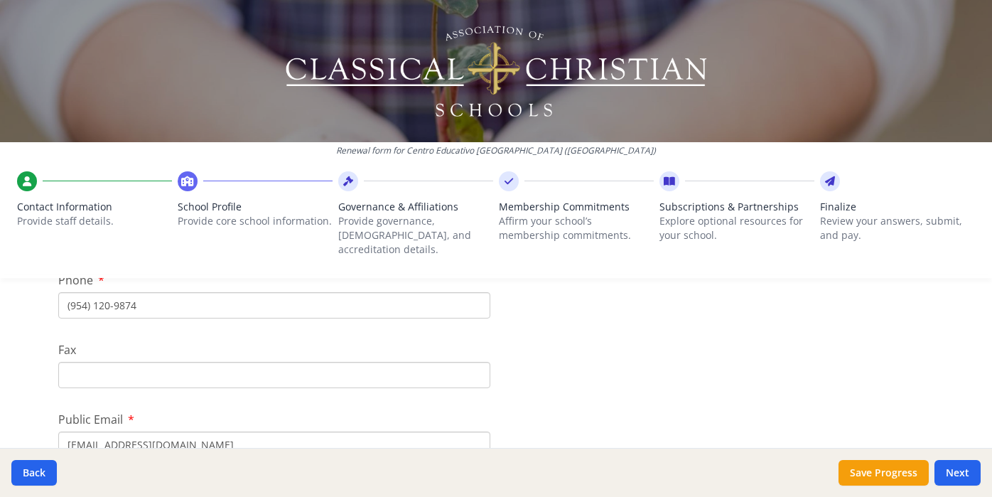
scroll to position [365, 0]
type input "5"
click at [963, 480] on button "Next" at bounding box center [957, 473] width 46 height 26
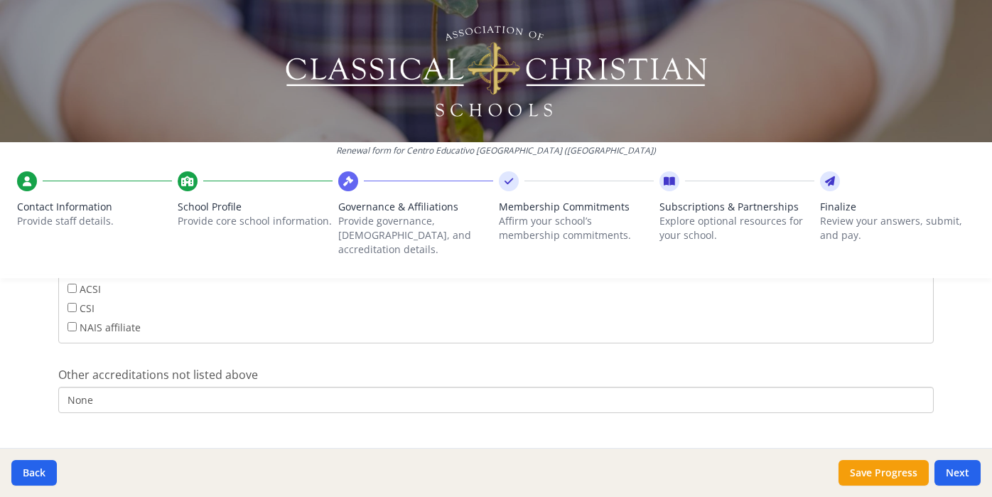
scroll to position [861, 0]
click at [102, 379] on input "None" at bounding box center [495, 392] width 875 height 26
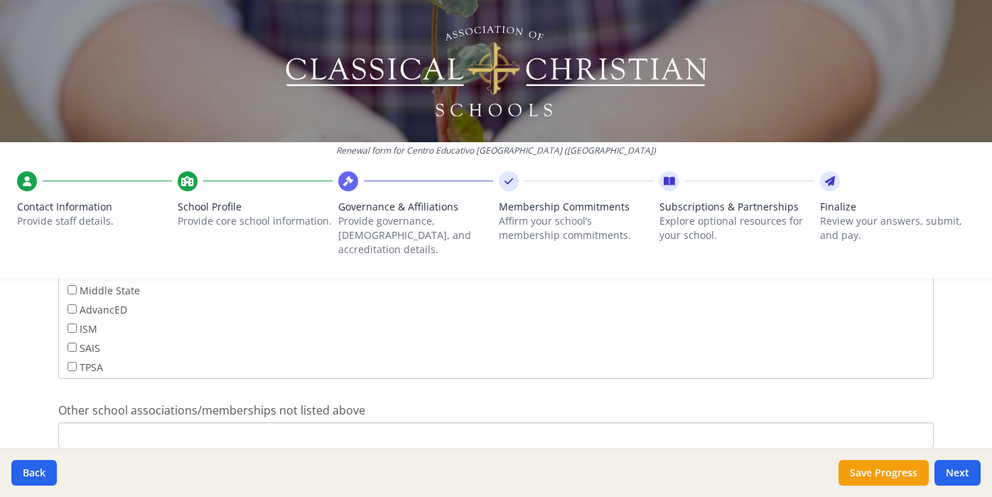
scroll to position [1153, 0]
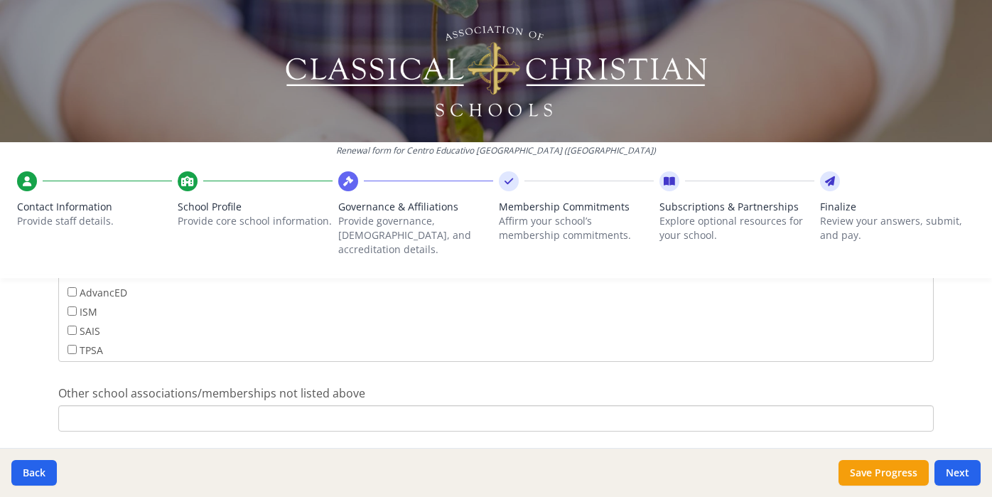
click at [155, 405] on input "Other school associations/memberships not listed above" at bounding box center [495, 418] width 875 height 26
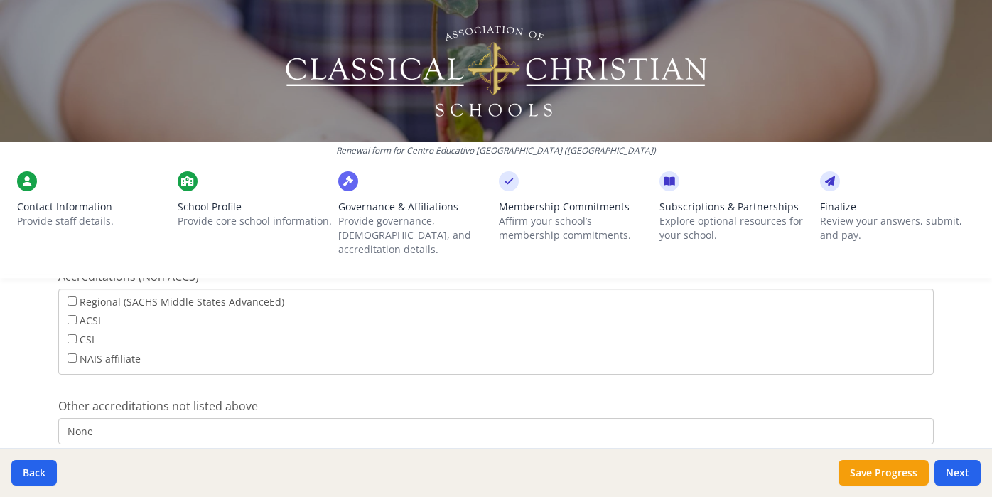
scroll to position [812, 0]
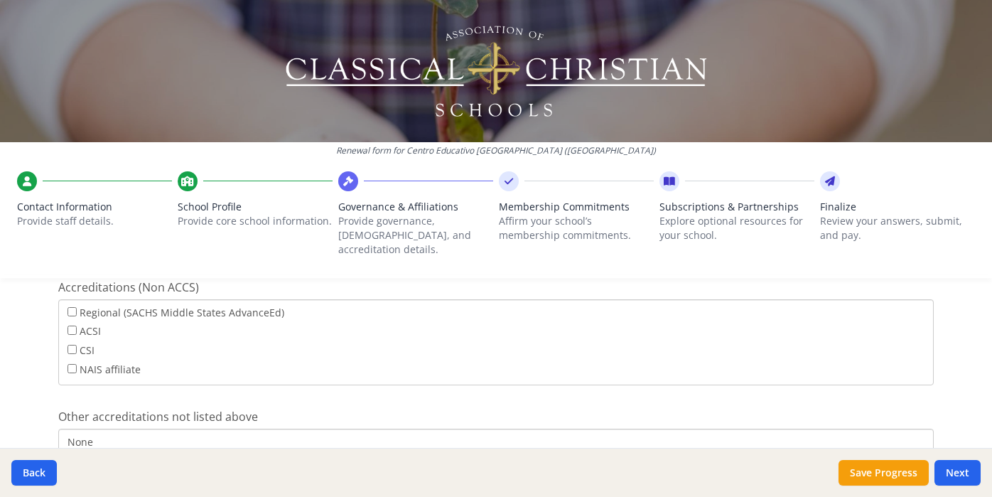
type input "Global Education Ministries"
click at [186, 428] on input "None" at bounding box center [495, 441] width 875 height 26
click at [971, 475] on button "Next" at bounding box center [957, 473] width 46 height 26
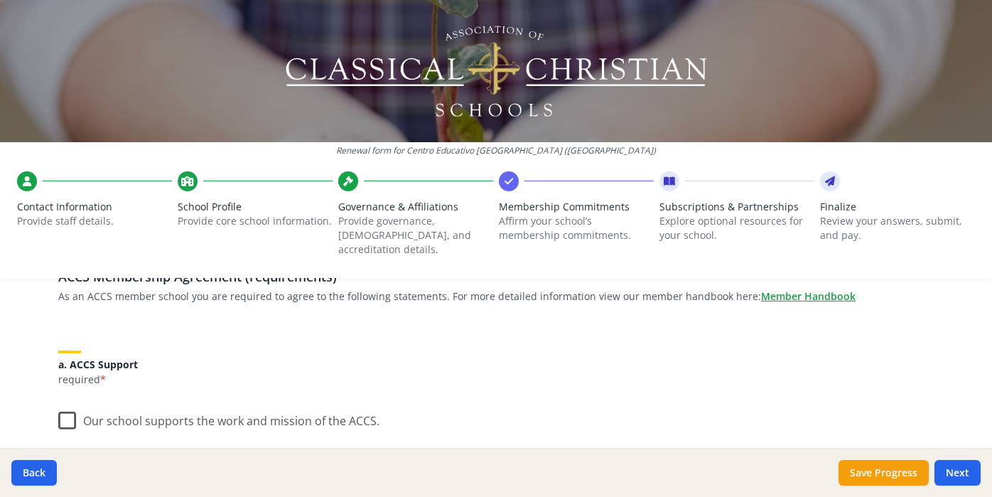
scroll to position [124, 0]
click at [67, 401] on label "Our school supports the work and mission of the ACCS." at bounding box center [218, 416] width 321 height 31
click at [0, 0] on input "Our school supports the work and mission of the ACCS." at bounding box center [0, 0] width 0 height 0
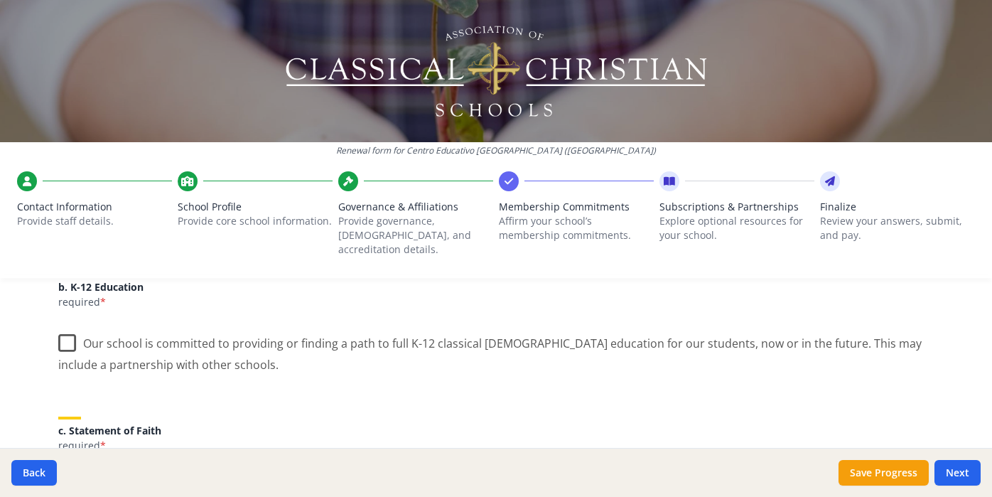
scroll to position [328, 0]
click at [73, 323] on label "Our school is committed to providing or finding a path to full K-12 classical […" at bounding box center [495, 347] width 875 height 48
click at [0, 0] on input "Our school is committed to providing or finding a path to full K-12 classical […" at bounding box center [0, 0] width 0 height 0
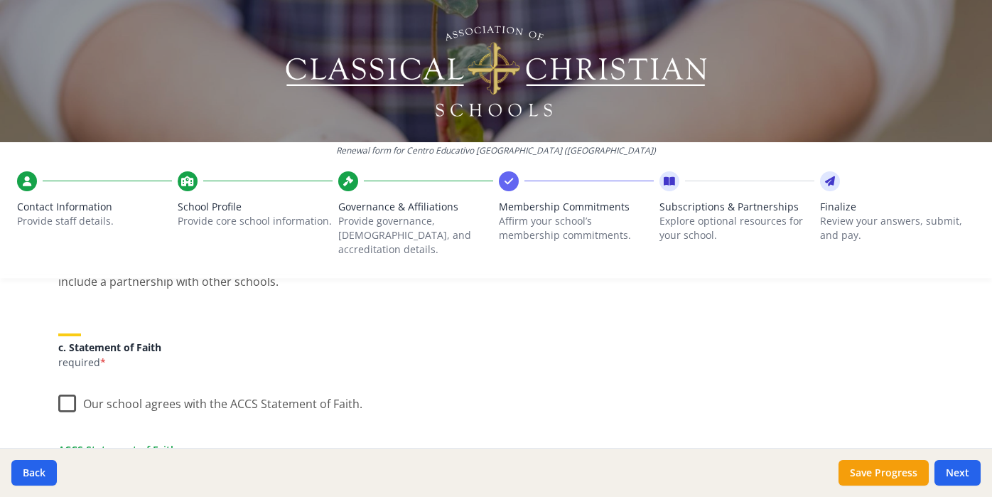
scroll to position [410, 0]
click at [65, 388] on label "Our school agrees with the ACCS Statement of Faith." at bounding box center [210, 399] width 304 height 31
click at [0, 0] on input "Our school agrees with the ACCS Statement of Faith." at bounding box center [0, 0] width 0 height 0
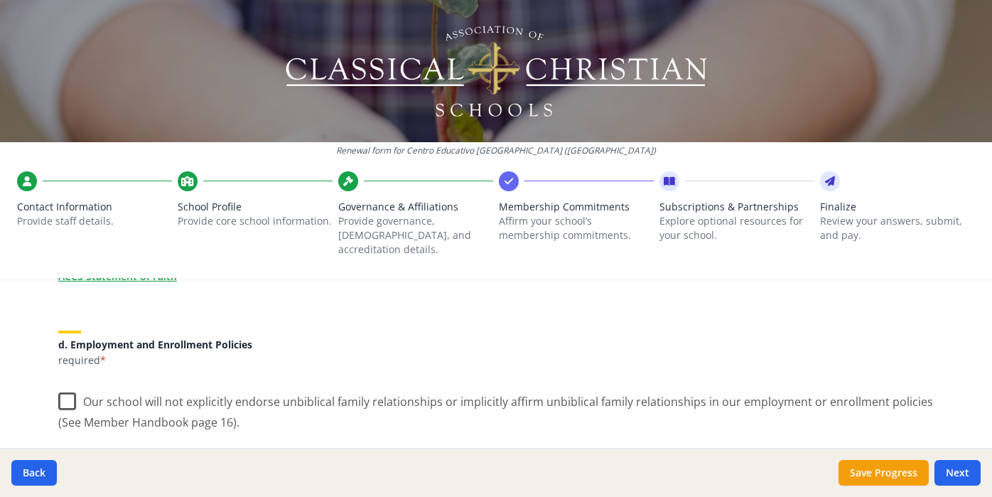
scroll to position [594, 0]
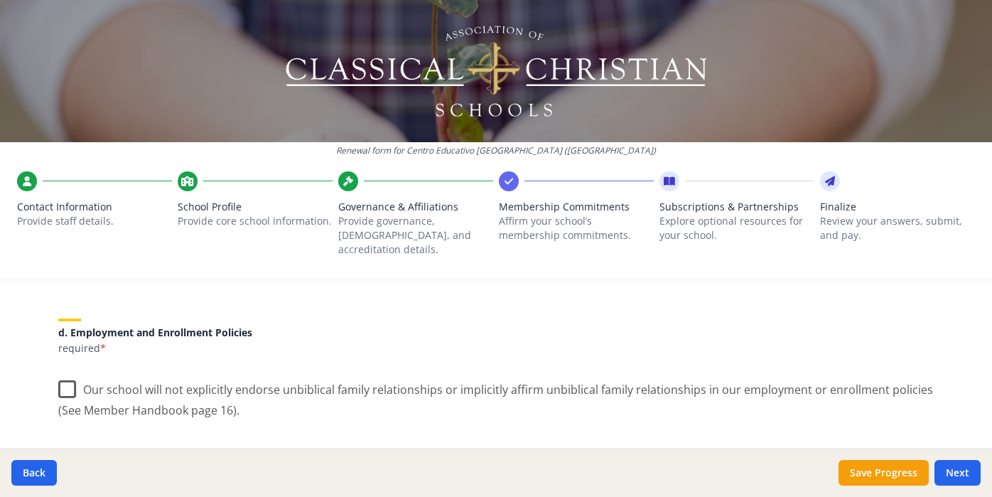
click at [146, 445] on link "ACCS Member Handbook page 16" at bounding box center [142, 452] width 163 height 15
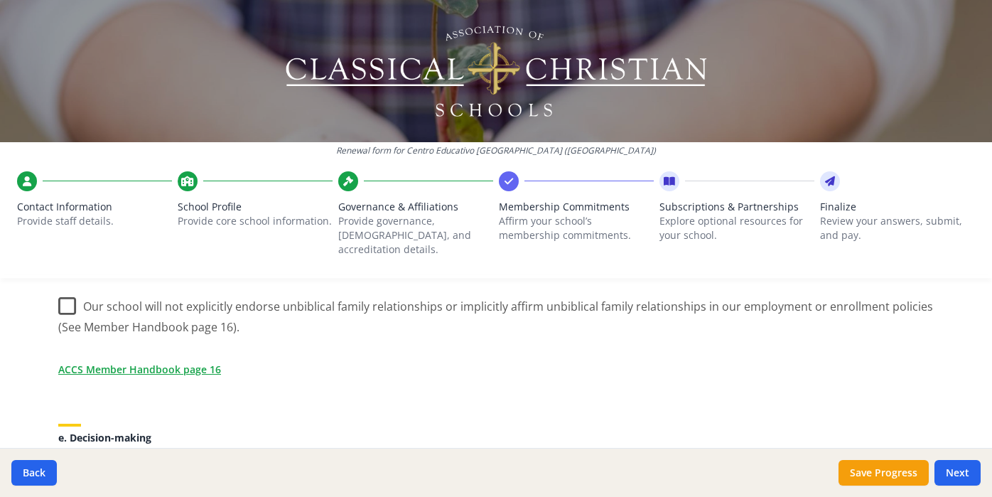
click at [66, 288] on label "Our school will not explicitly endorse unbiblical family relationships or impli…" at bounding box center [495, 312] width 875 height 48
click at [0, 0] on input "Our school will not explicitly endorse unbiblical family relationships or impli…" at bounding box center [0, 0] width 0 height 0
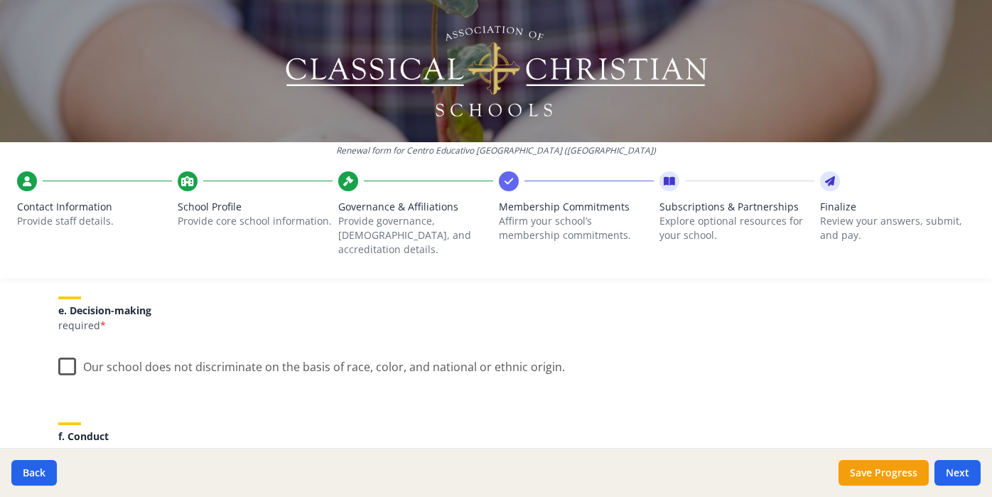
scroll to position [806, 0]
click at [67, 350] on label "Our school does not discriminate on the basis of race, color, and national or e…" at bounding box center [311, 362] width 507 height 31
click at [0, 0] on input "Our school does not discriminate on the basis of race, color, and national or e…" at bounding box center [0, 0] width 0 height 0
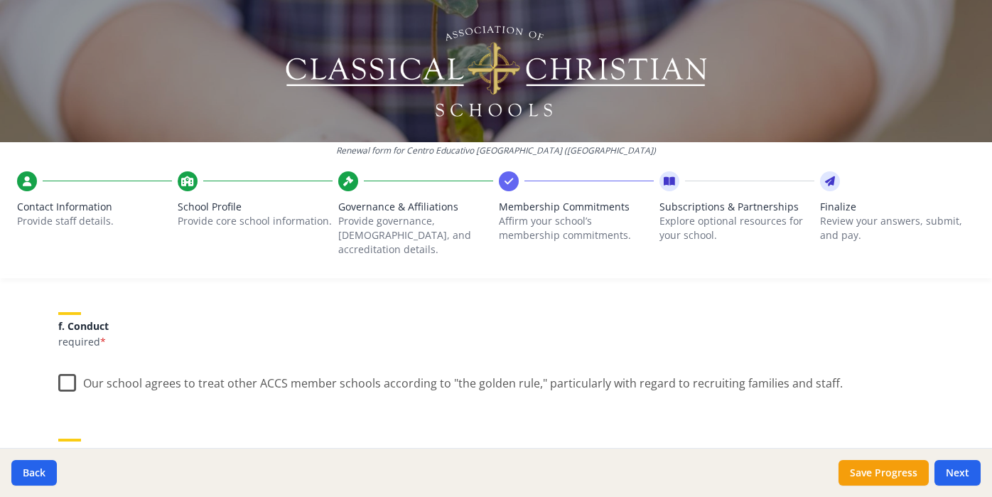
scroll to position [916, 0]
click at [60, 369] on label "Our school agrees to treat other ACCS member schools according to "the golden r…" at bounding box center [450, 378] width 784 height 31
click at [0, 0] on input "Our school agrees to treat other ACCS member schools according to "the golden r…" at bounding box center [0, 0] width 0 height 0
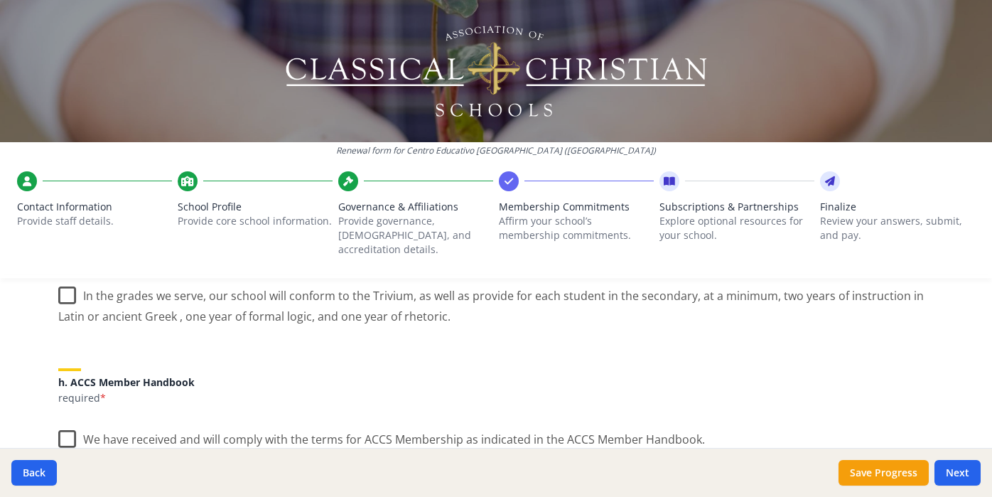
scroll to position [1167, 0]
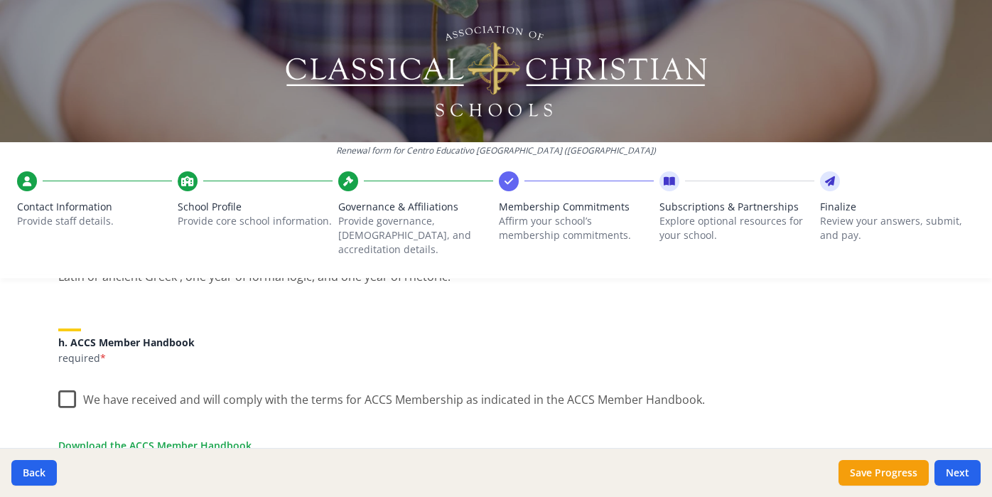
click at [63, 381] on label "We have received and will comply with the terms for ACCS Membership as indicate…" at bounding box center [381, 396] width 647 height 31
click at [0, 0] on input "We have received and will comply with the terms for ACCS Membership as indicate…" at bounding box center [0, 0] width 0 height 0
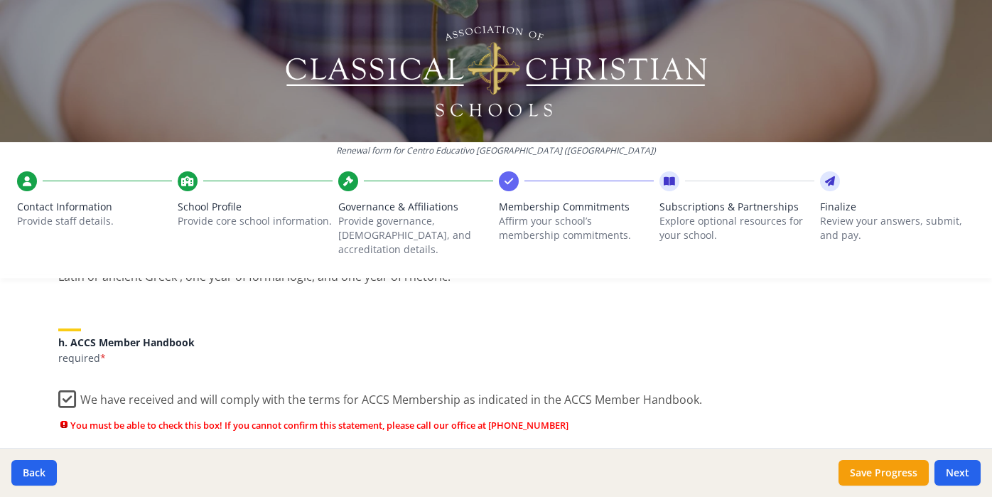
click at [70, 391] on label "We have received and will comply with the terms for ACCS Membership as indicate…" at bounding box center [380, 396] width 644 height 31
click at [0, 0] on input "We have received and will comply with the terms for ACCS Membership as indicate…" at bounding box center [0, 0] width 0 height 0
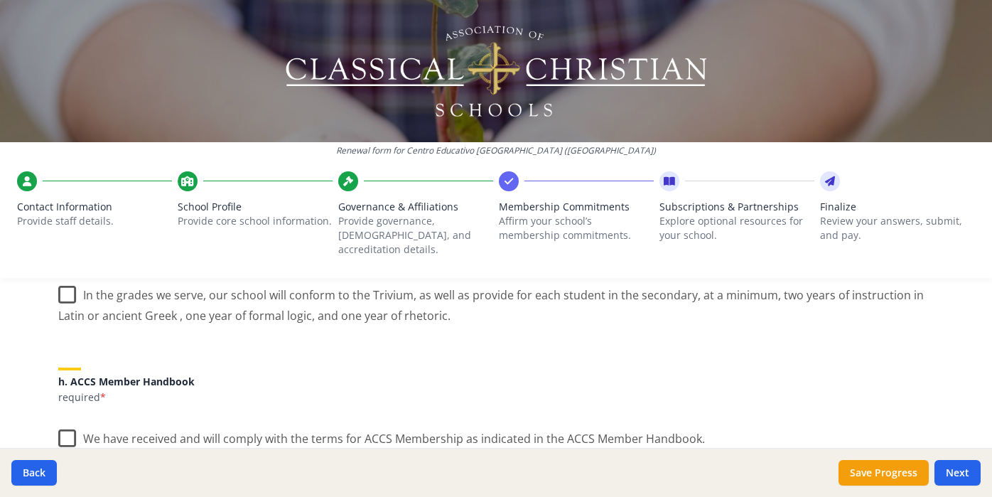
scroll to position [1127, 0]
click at [61, 284] on label "In the grades we serve, our school will conform to the Trivium, as well as prov…" at bounding box center [495, 302] width 875 height 48
click at [0, 0] on input "In the grades we serve, our school will conform to the Trivium, as well as prov…" at bounding box center [0, 0] width 0 height 0
click at [67, 423] on label "We have received and will comply with the terms for ACCS Membership as indicate…" at bounding box center [381, 436] width 647 height 31
click at [0, 0] on input "We have received and will comply with the terms for ACCS Membership as indicate…" at bounding box center [0, 0] width 0 height 0
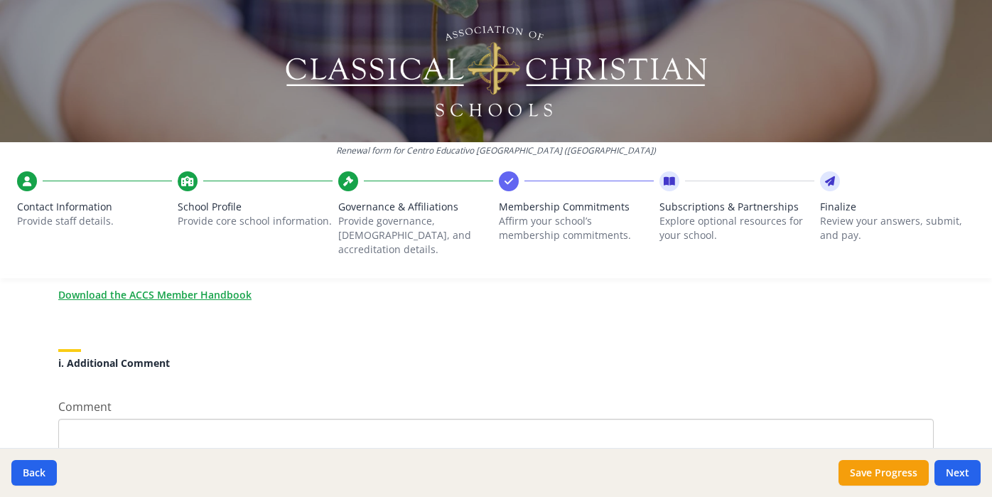
scroll to position [1387, 0]
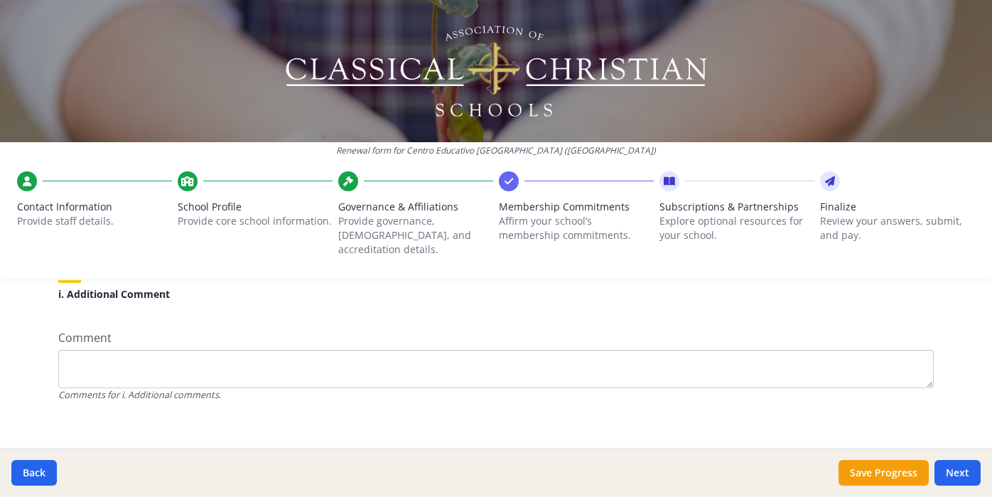
click at [109, 373] on textarea "Comment" at bounding box center [495, 369] width 875 height 38
click at [276, 355] on textarea "Comment" at bounding box center [495, 369] width 875 height 38
type textarea "We"
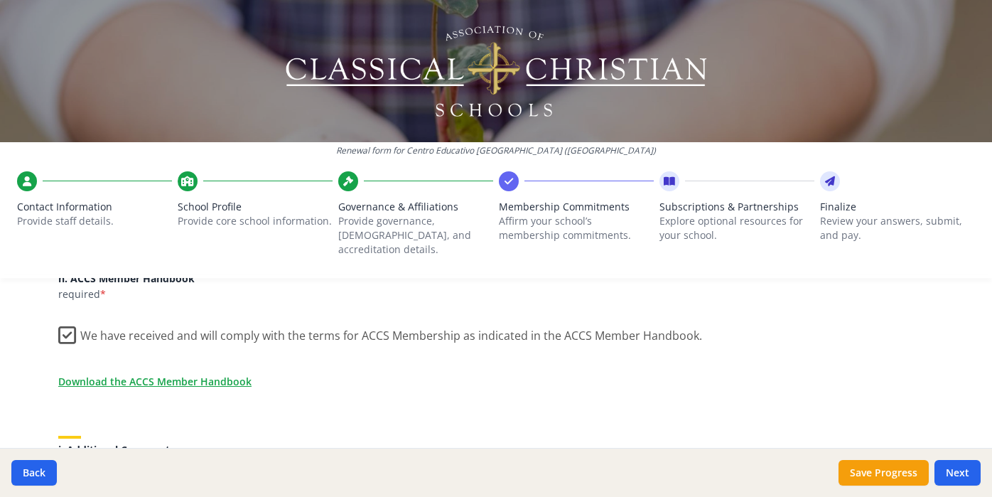
scroll to position [1058, 0]
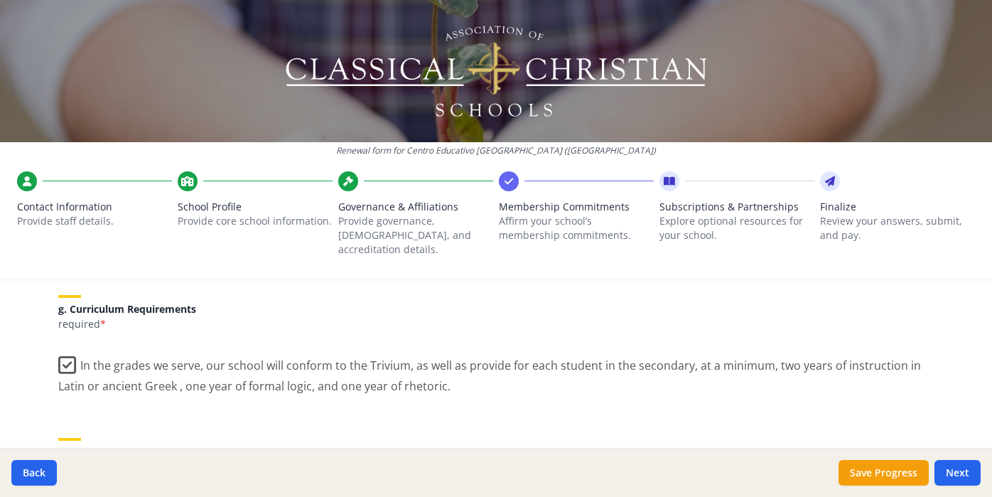
click at [60, 352] on label "In the grades we serve, our school will conform to the Trivium, as well as prov…" at bounding box center [495, 371] width 875 height 48
click at [0, 0] on input "In the grades we serve, our school will conform to the Trivium, as well as prov…" at bounding box center [0, 0] width 0 height 0
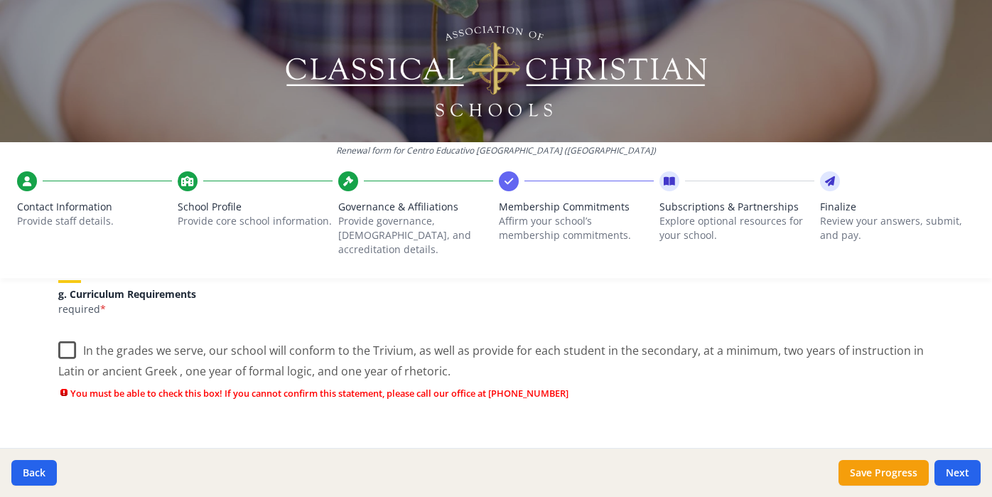
scroll to position [1071, 0]
click at [72, 338] on label "In the grades we serve, our school will conform to the Trivium, as well as prov…" at bounding box center [495, 357] width 875 height 48
click at [0, 0] on input "In the grades we serve, our school will conform to the Trivium, as well as prov…" at bounding box center [0, 0] width 0 height 0
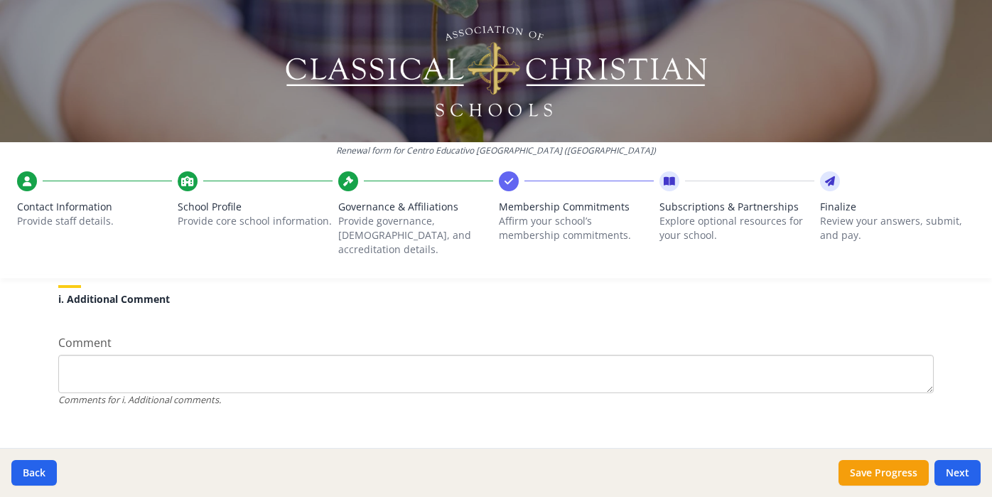
scroll to position [1387, 0]
click at [82, 350] on textarea "Comment" at bounding box center [495, 369] width 875 height 38
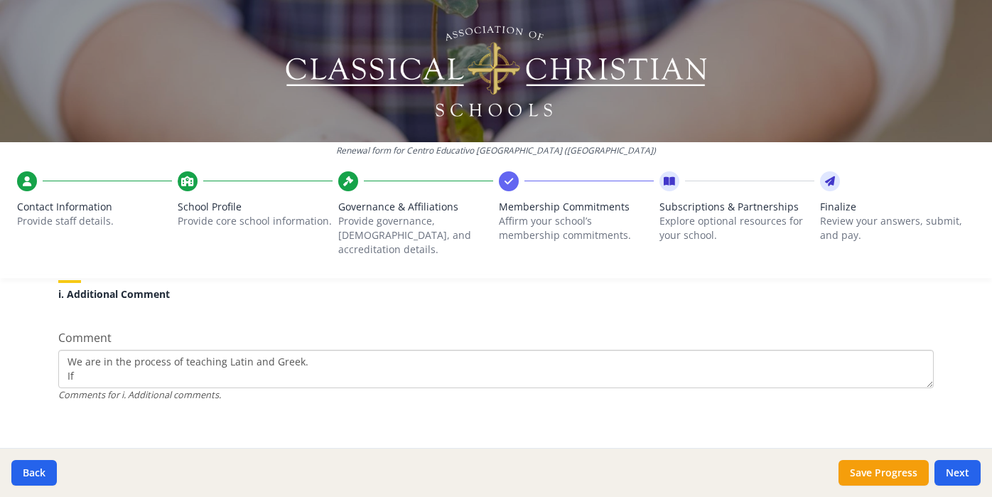
type textarea "We are in the process of teaching Latin and Greek."
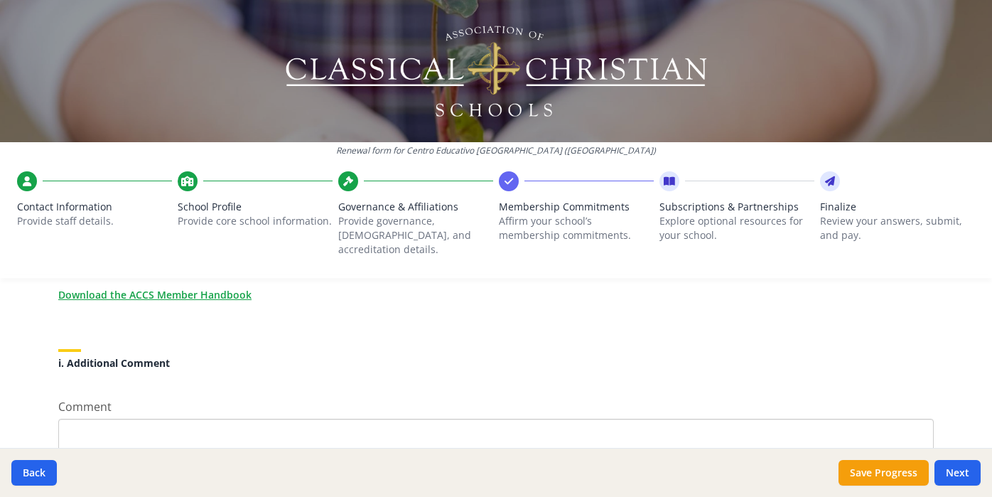
scroll to position [1373, 0]
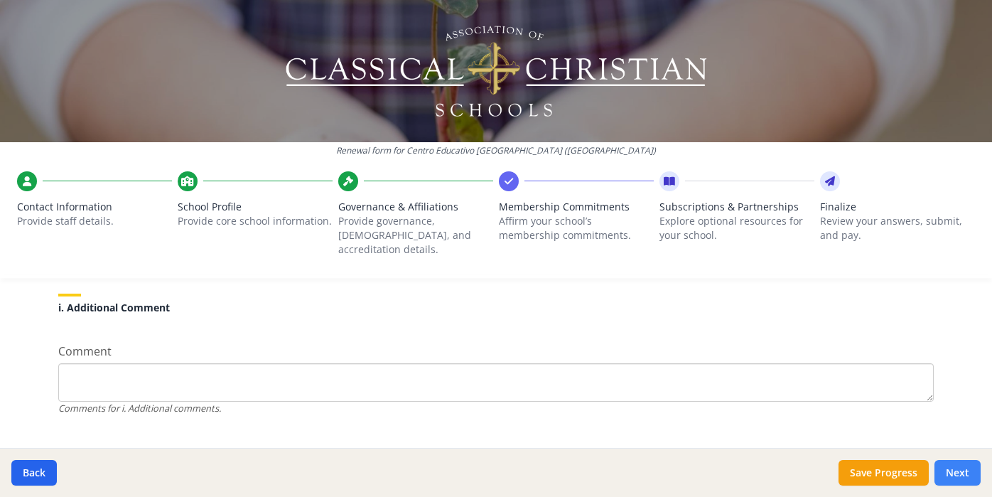
click at [961, 473] on button "Next" at bounding box center [957, 473] width 46 height 26
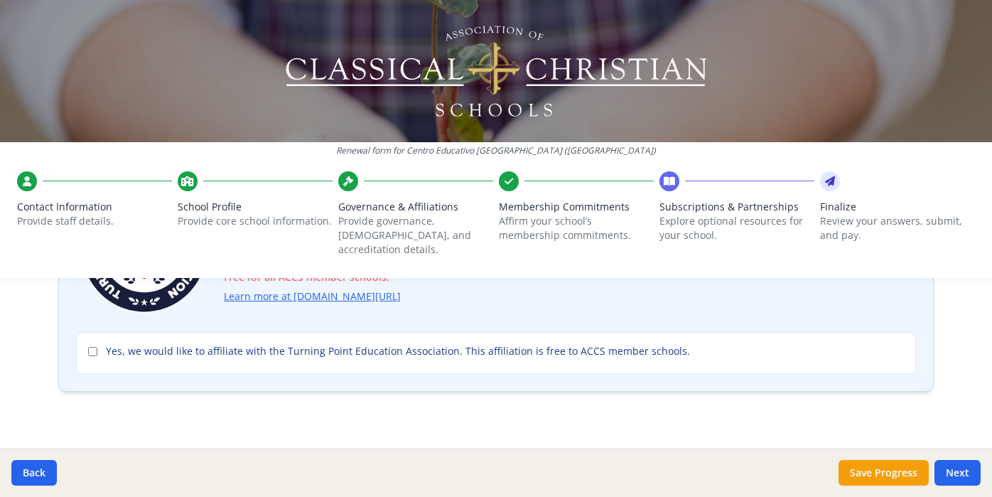
drag, startPoint x: 961, startPoint y: 473, endPoint x: 671, endPoint y: 355, distance: 313.2
click at [676, 345] on div "Renewal form for Centro Educativo [GEOGRAPHIC_DATA] ([GEOGRAPHIC_DATA]) Contact…" at bounding box center [496, 248] width 992 height 497
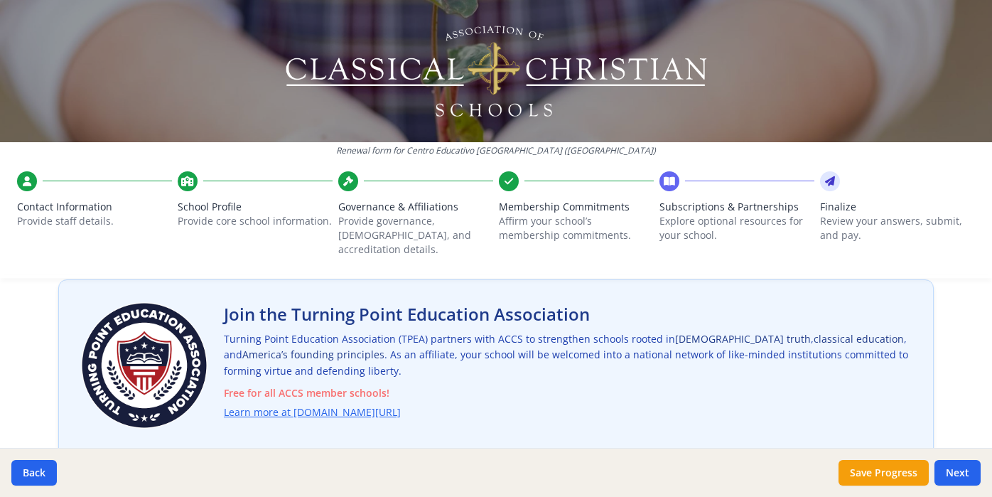
scroll to position [77, 0]
click at [369, 406] on link "Learn more at [DOMAIN_NAME][URL]" at bounding box center [315, 414] width 177 height 16
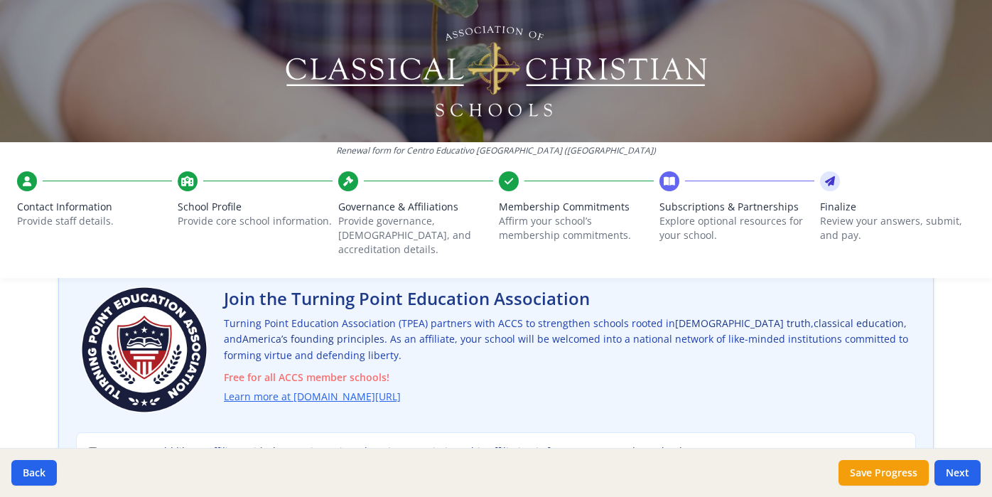
scroll to position [91, 0]
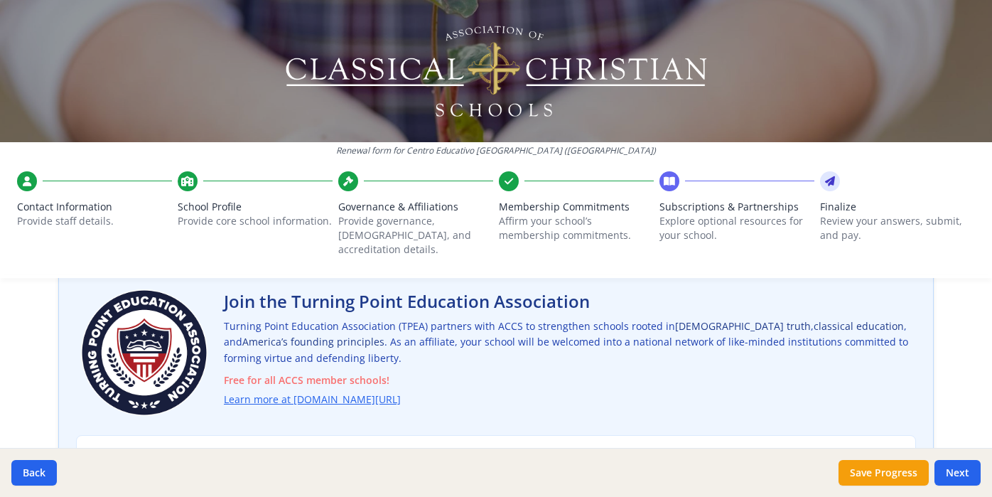
click at [11, 324] on div "Renewal form for Centro Educativo [GEOGRAPHIC_DATA] ([GEOGRAPHIC_DATA]) Contact…" at bounding box center [496, 248] width 992 height 497
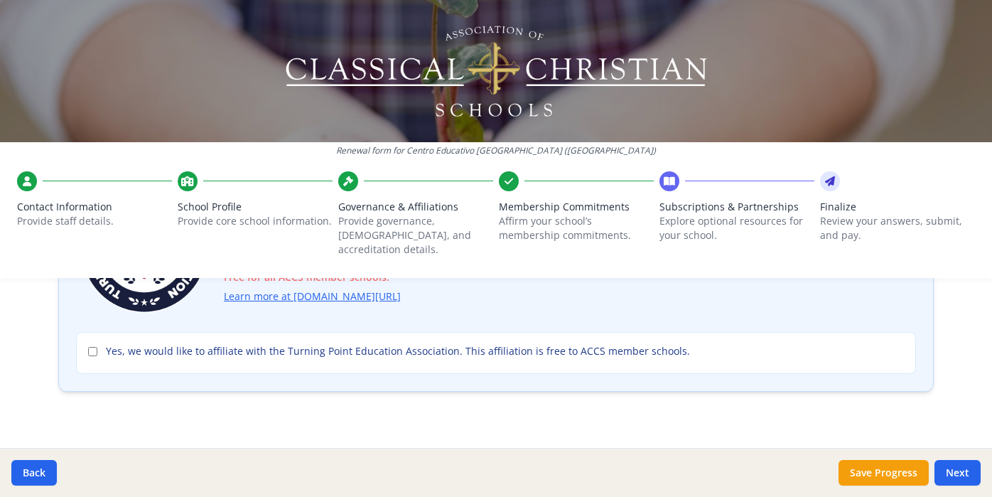
scroll to position [0, 0]
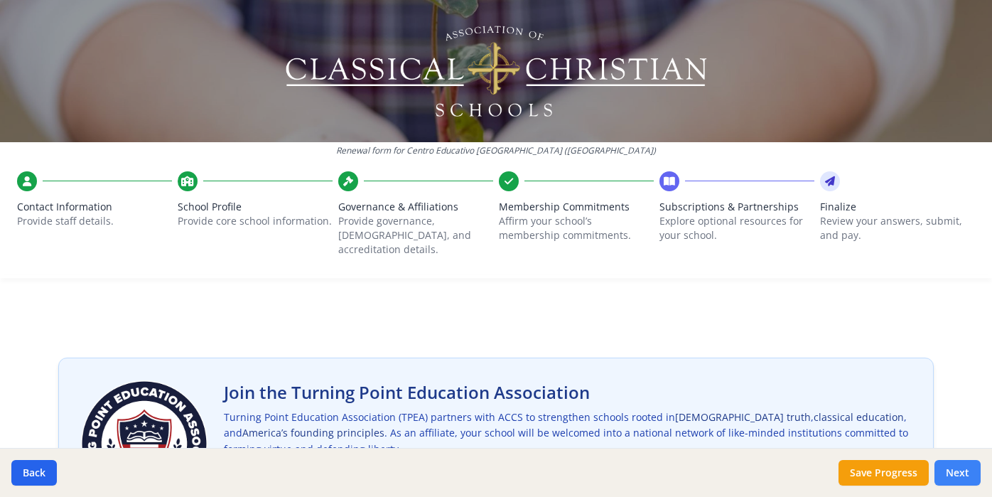
click at [953, 475] on button "Next" at bounding box center [957, 473] width 46 height 26
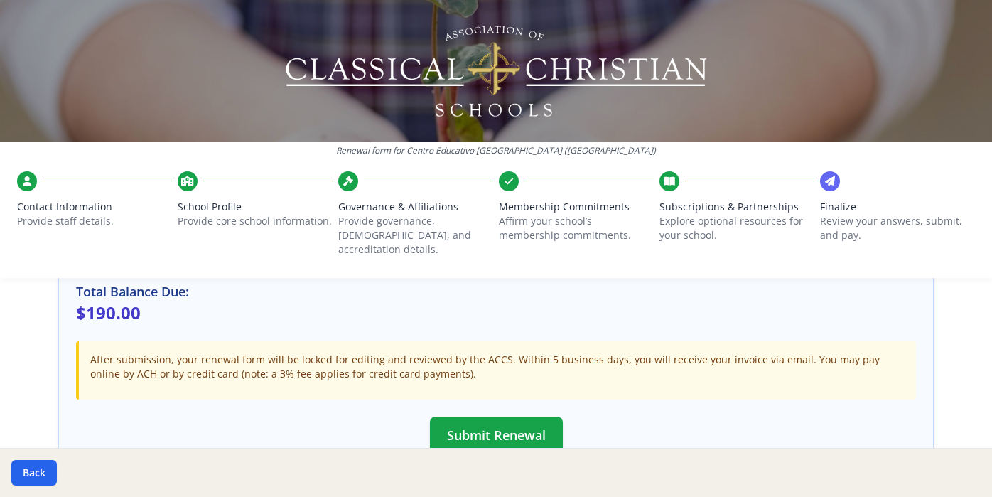
scroll to position [341, 0]
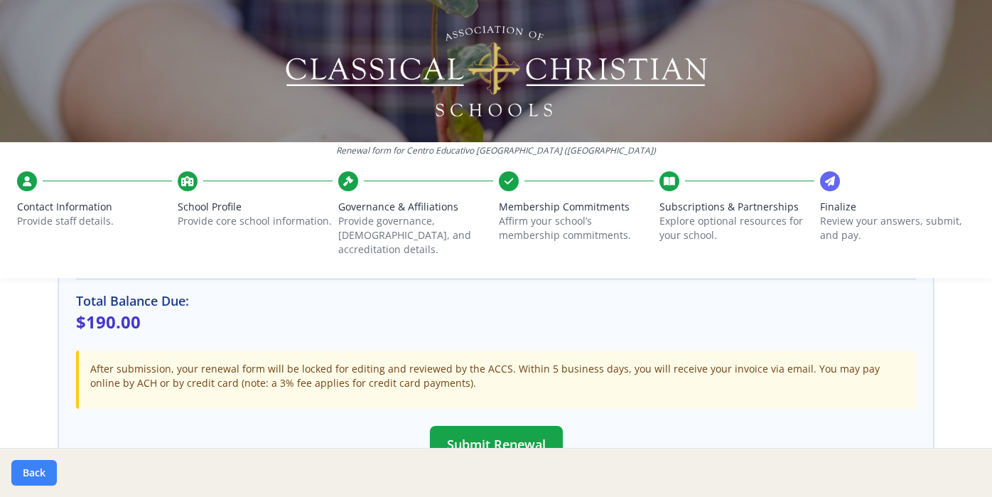
click at [45, 479] on button "Back" at bounding box center [33, 473] width 45 height 26
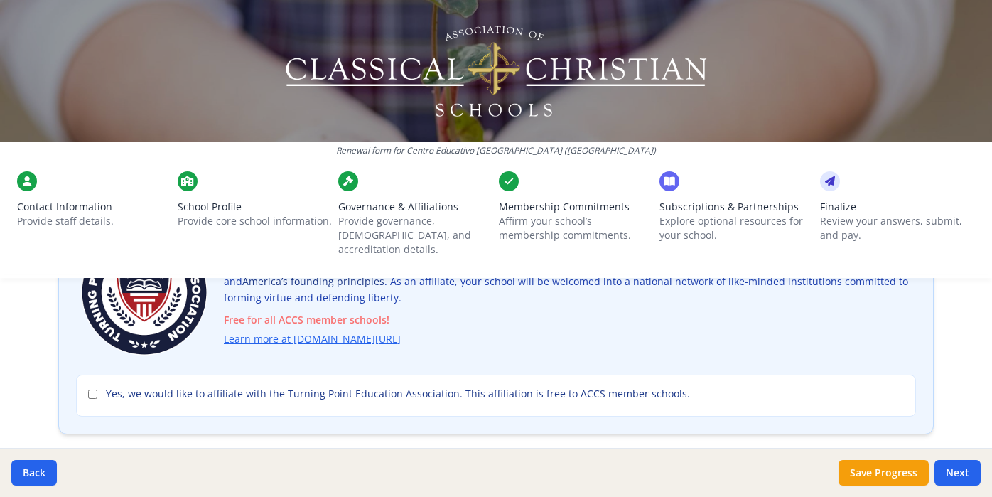
scroll to position [153, 0]
